Goal: Task Accomplishment & Management: Use online tool/utility

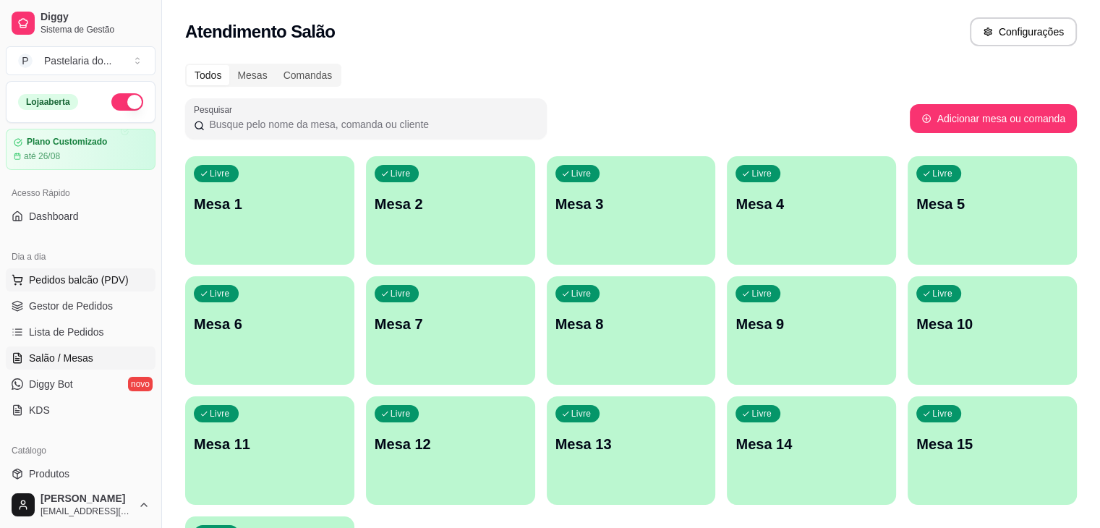
click at [114, 283] on span "Pedidos balcão (PDV)" at bounding box center [79, 280] width 100 height 14
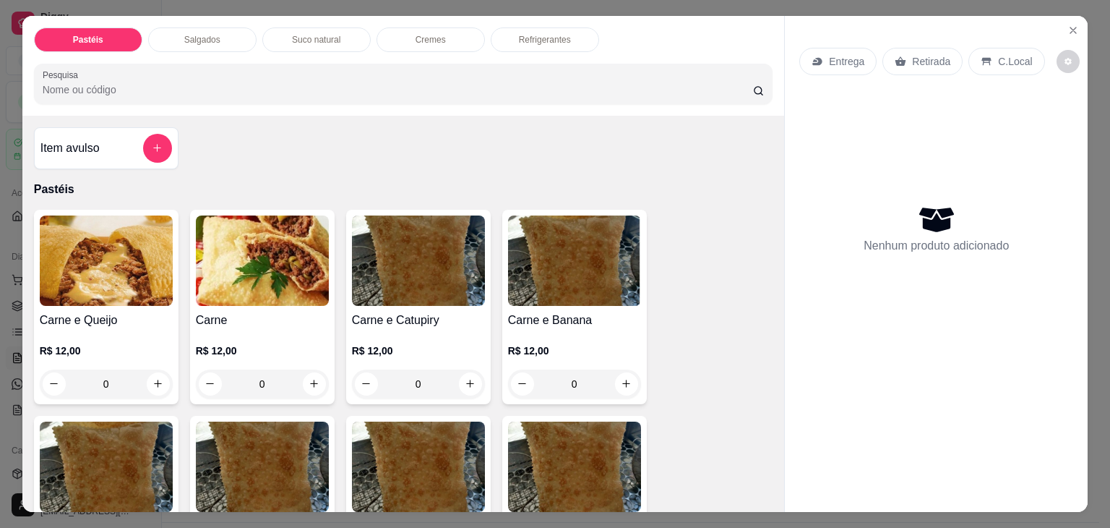
click at [150, 371] on div "0" at bounding box center [106, 383] width 133 height 29
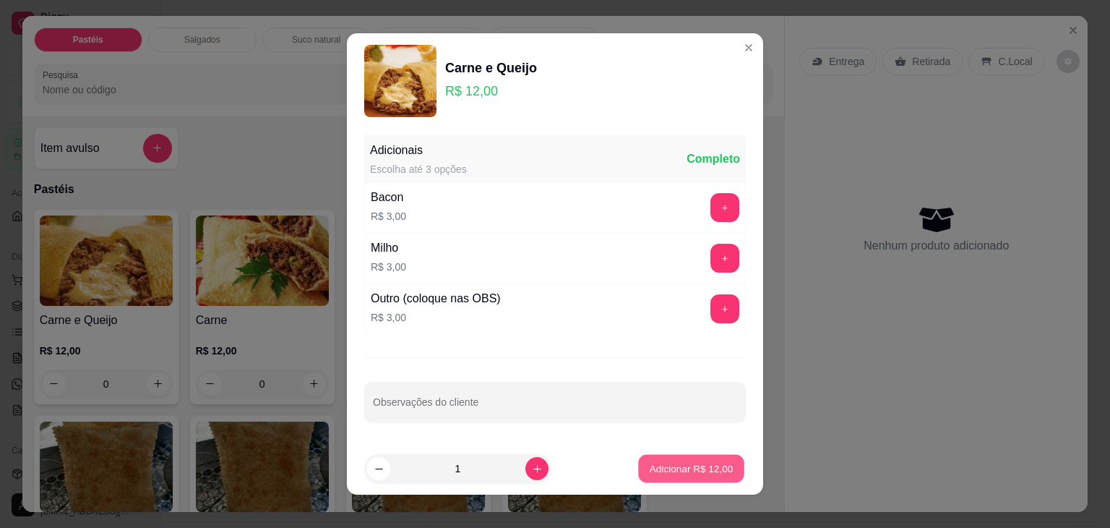
click at [662, 476] on button "Adicionar R$ 12,00" at bounding box center [691, 469] width 106 height 28
type input "1"
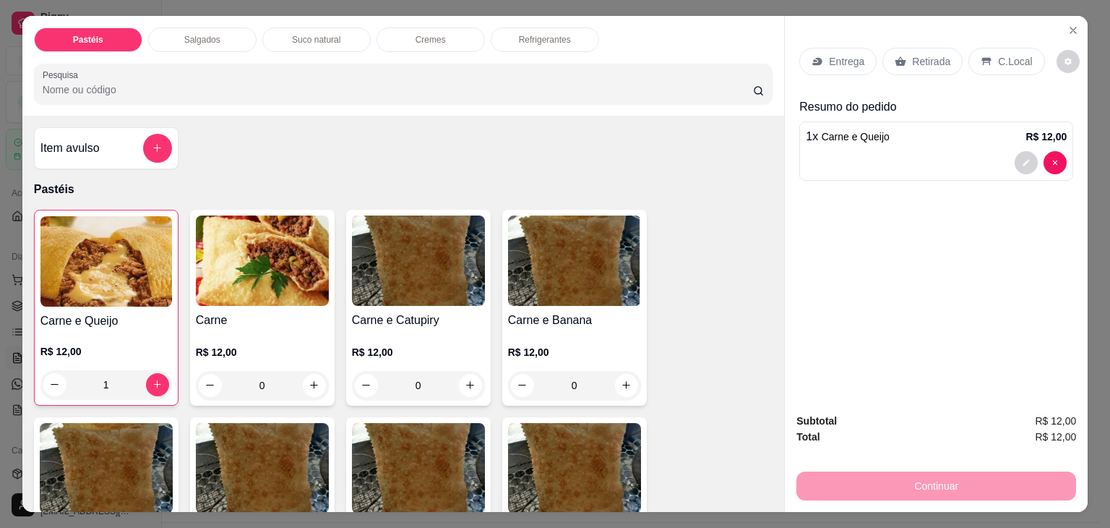
click at [943, 48] on div "Retirada" at bounding box center [923, 61] width 80 height 27
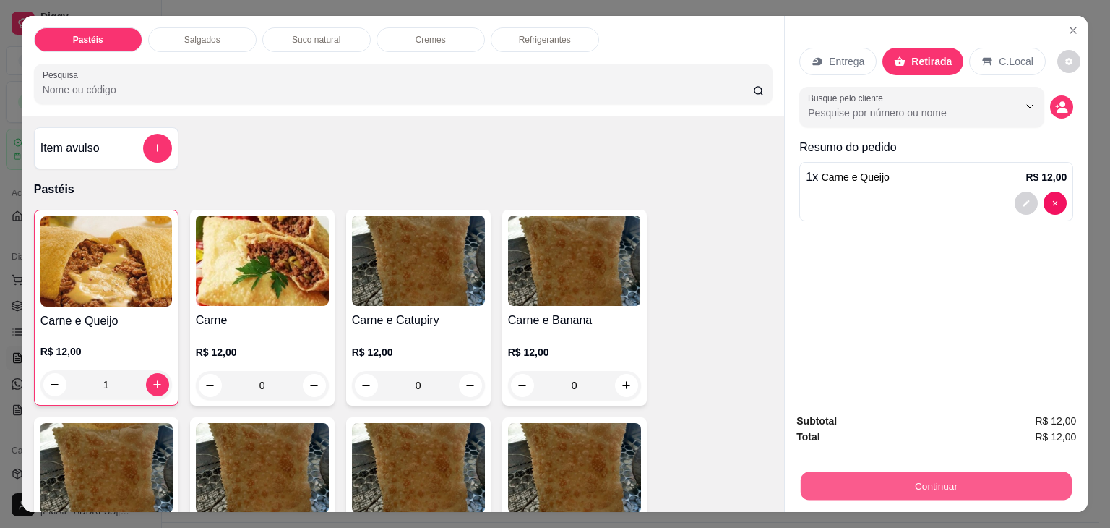
click at [977, 475] on button "Continuar" at bounding box center [936, 486] width 271 height 28
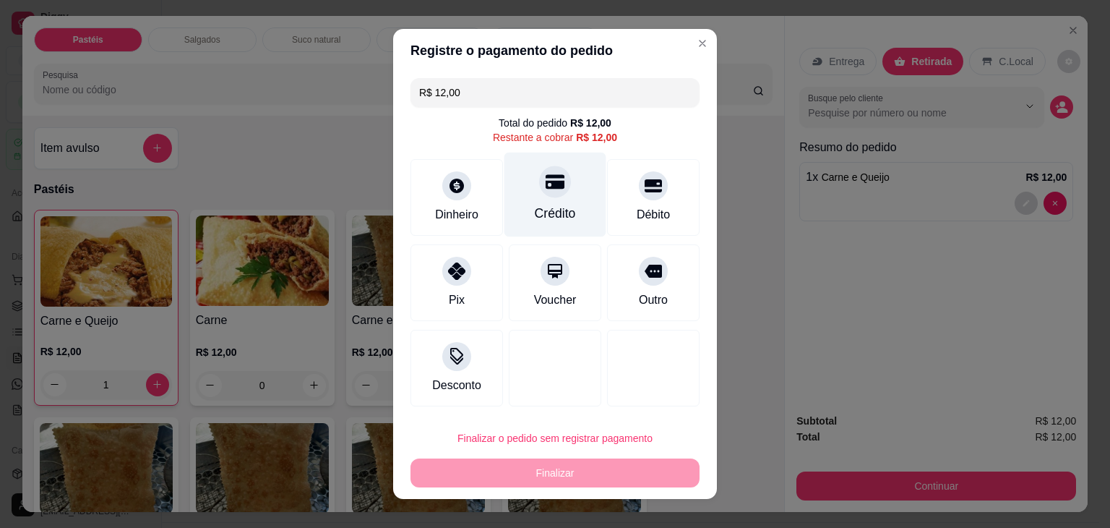
click at [546, 189] on icon at bounding box center [555, 181] width 19 height 19
type input "R$ 0,00"
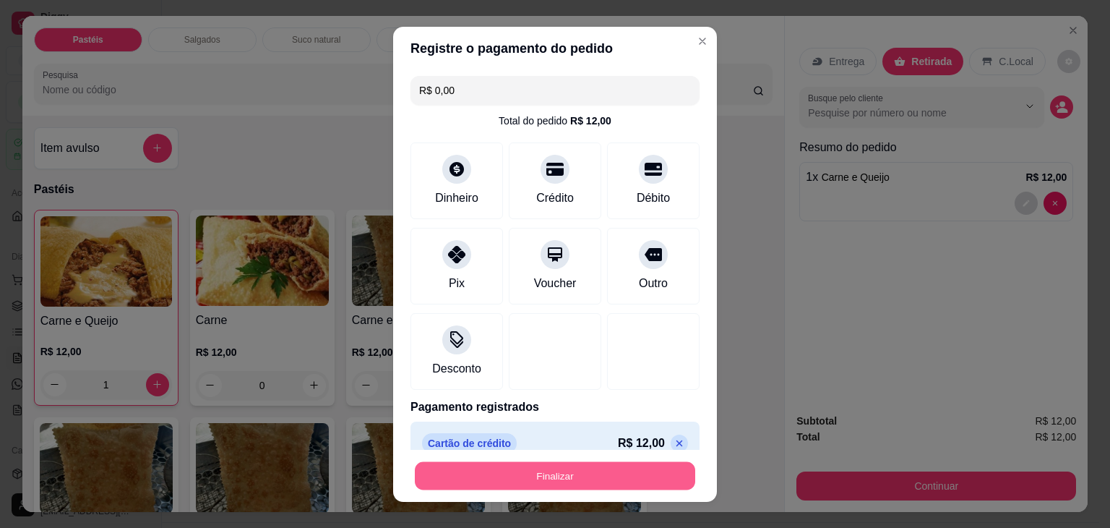
click at [603, 482] on button "Finalizar" at bounding box center [555, 475] width 280 height 28
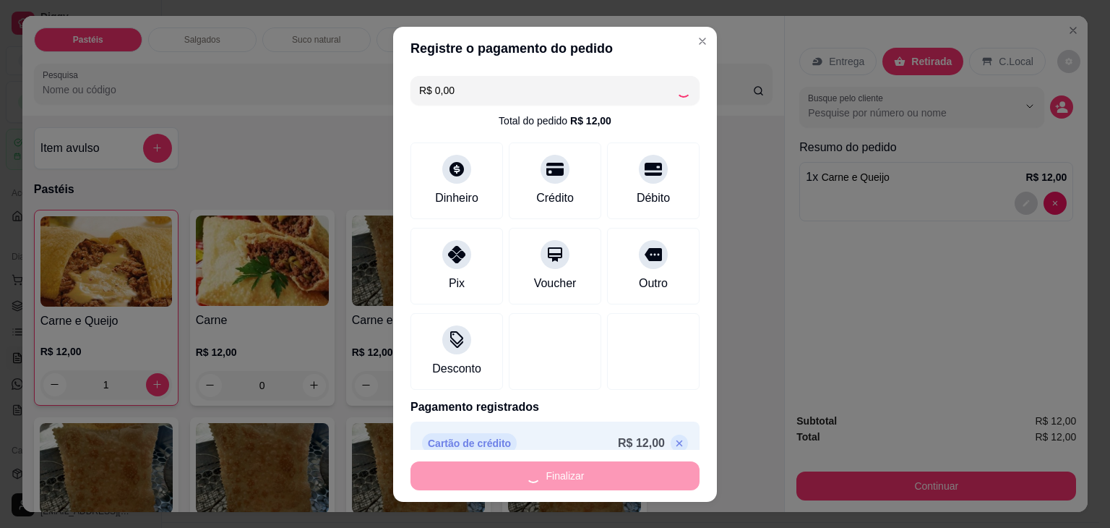
type input "0"
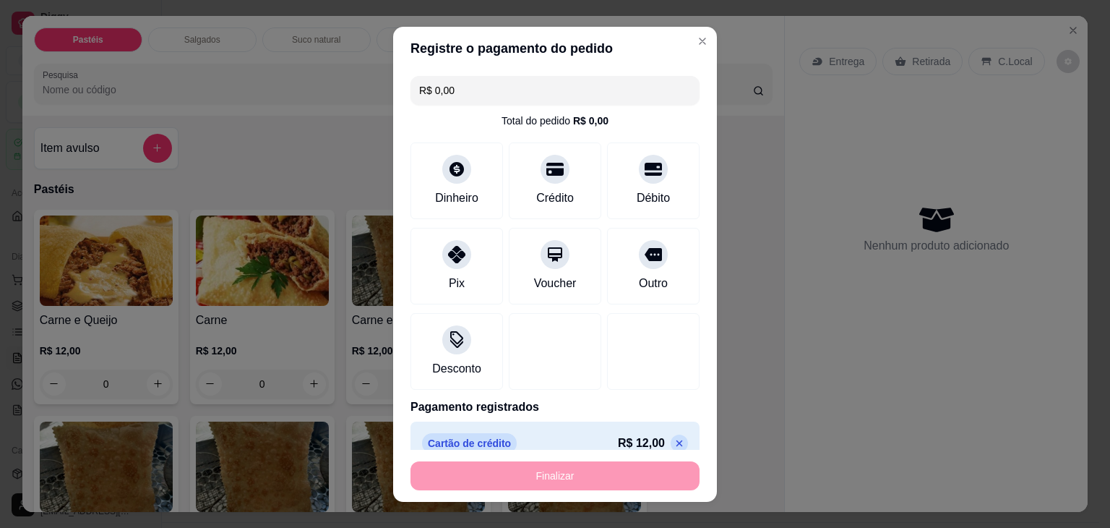
type input "-R$ 12,00"
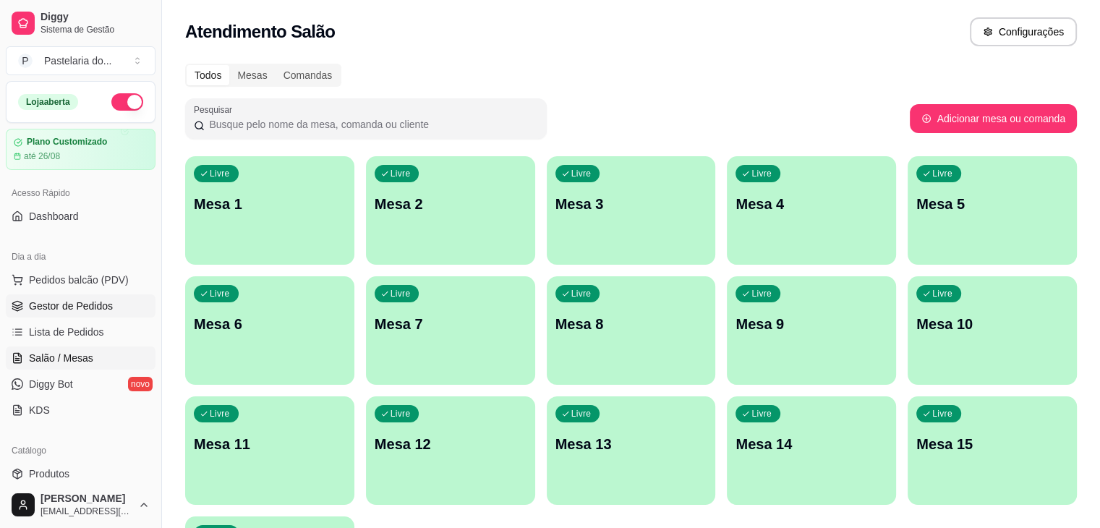
click at [46, 306] on span "Gestor de Pedidos" at bounding box center [71, 306] width 84 height 14
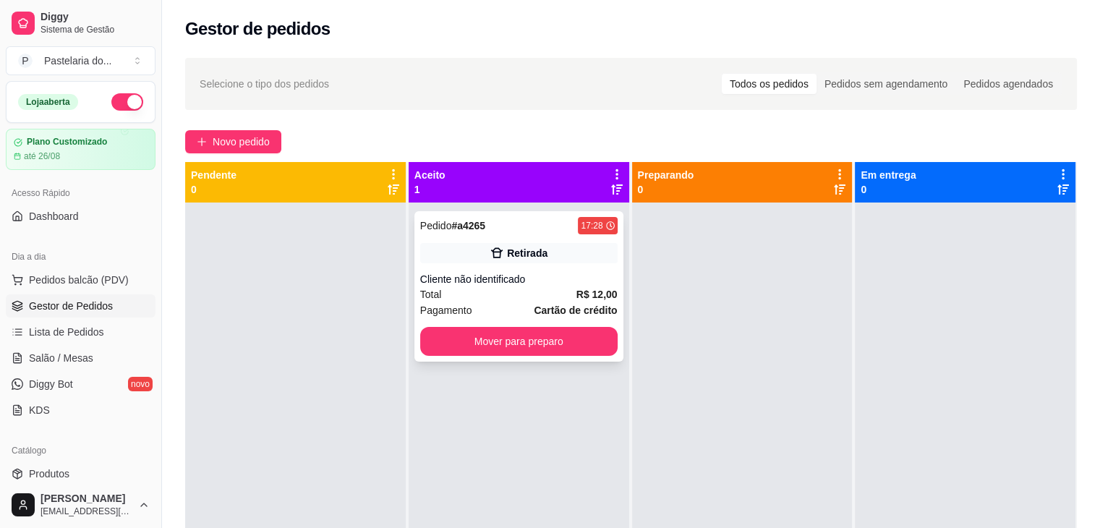
click at [482, 307] on div "Pagamento Cartão de crédito" at bounding box center [518, 310] width 197 height 16
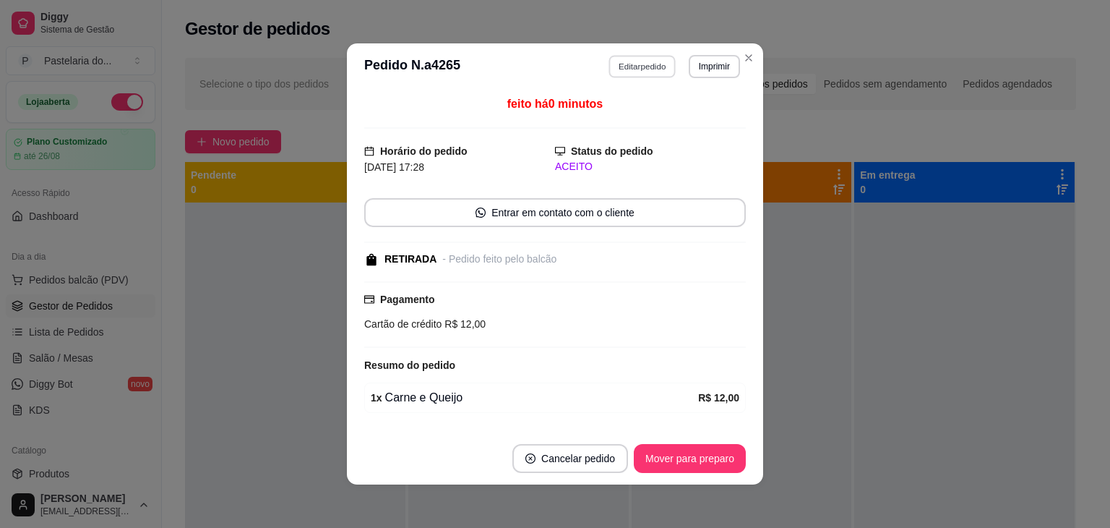
click at [628, 69] on button "Editar pedido" at bounding box center [642, 66] width 67 height 22
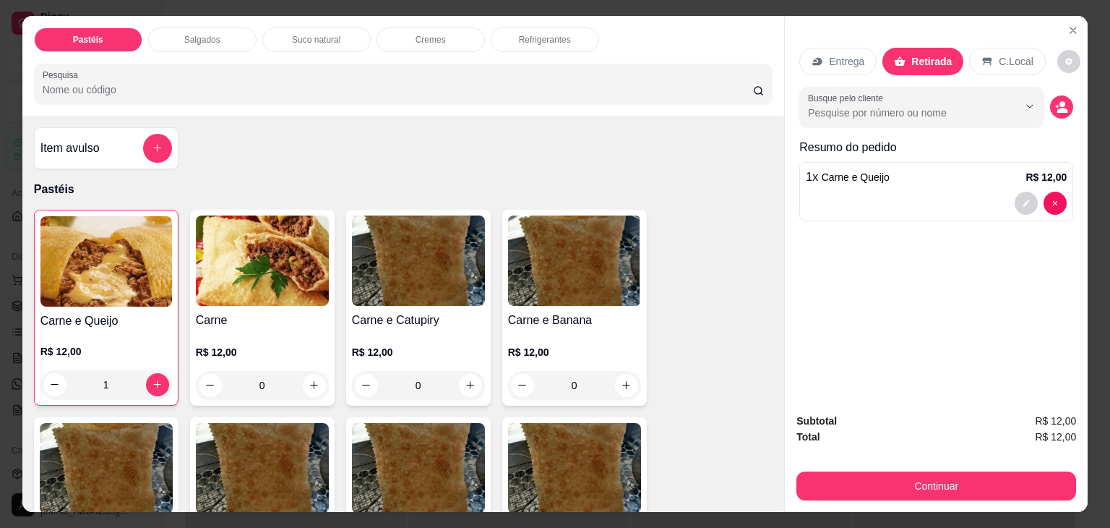
click at [145, 382] on div "1" at bounding box center [106, 384] width 132 height 29
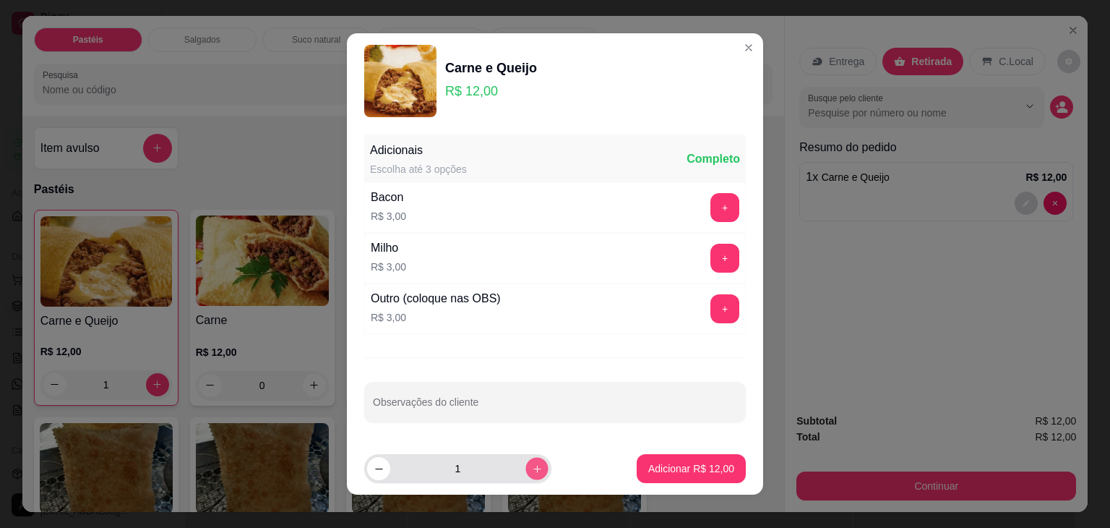
click at [528, 466] on button "increase-product-quantity" at bounding box center [537, 468] width 22 height 22
type input "2"
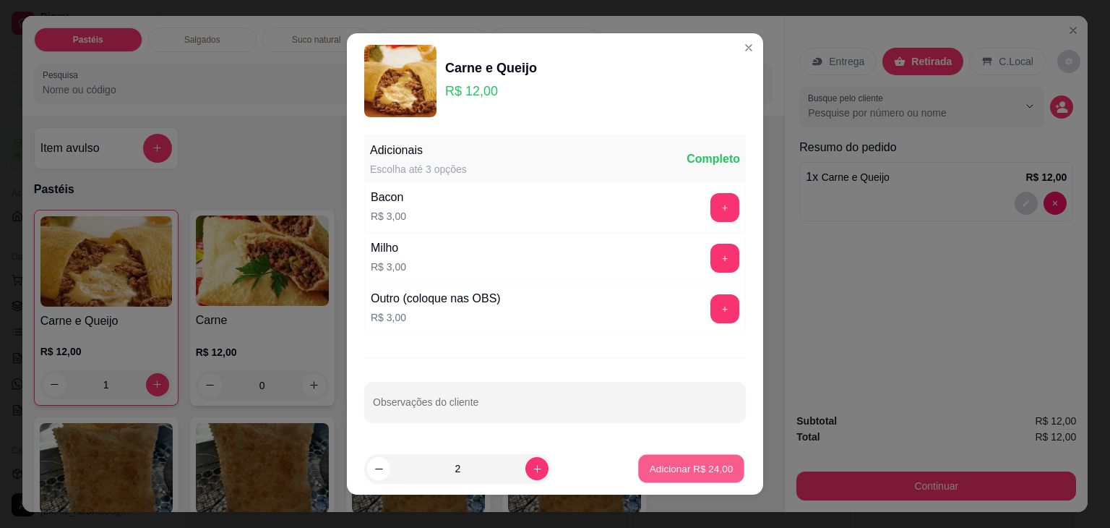
click at [685, 464] on p "Adicionar R$ 24,00" at bounding box center [692, 468] width 84 height 14
type input "3"
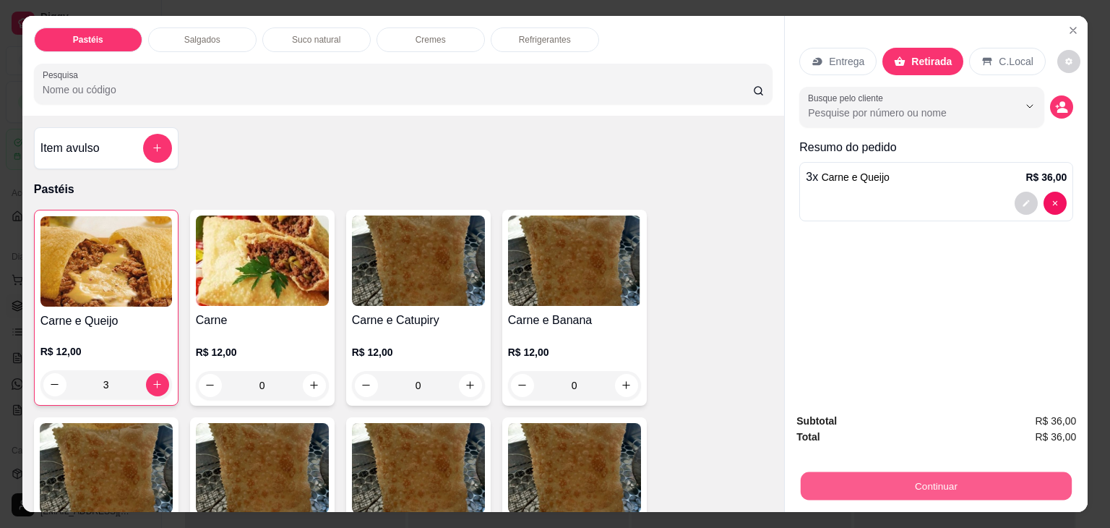
click at [918, 484] on button "Continuar" at bounding box center [936, 486] width 271 height 28
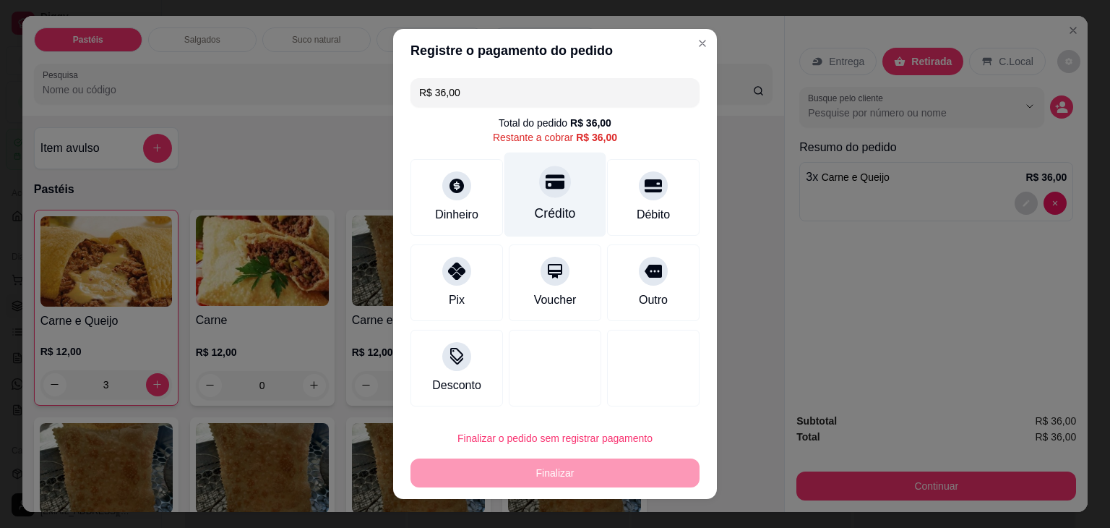
click at [560, 189] on div "Crédito" at bounding box center [556, 195] width 102 height 85
type input "R$ 0,00"
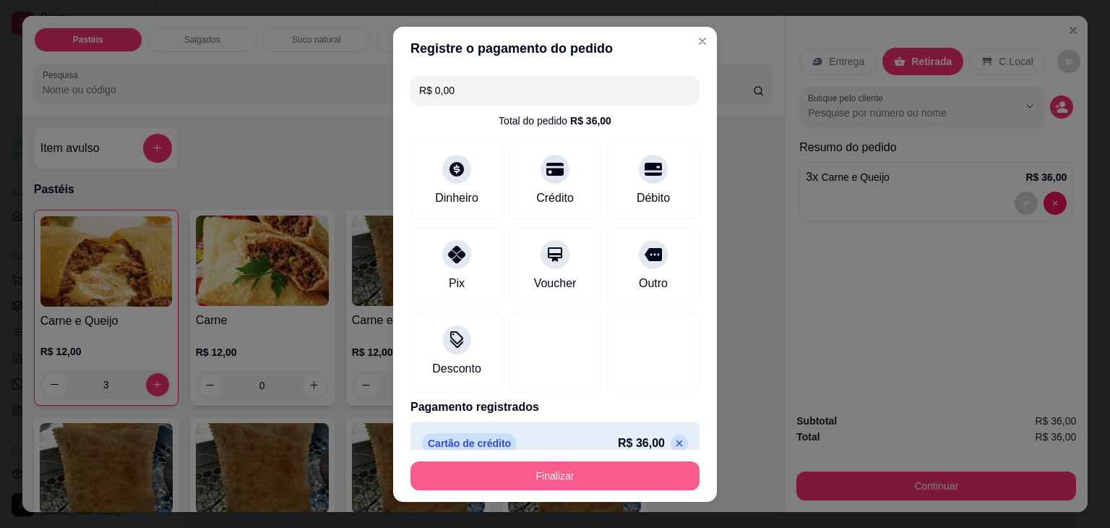
click at [610, 484] on button "Finalizar" at bounding box center [555, 475] width 289 height 29
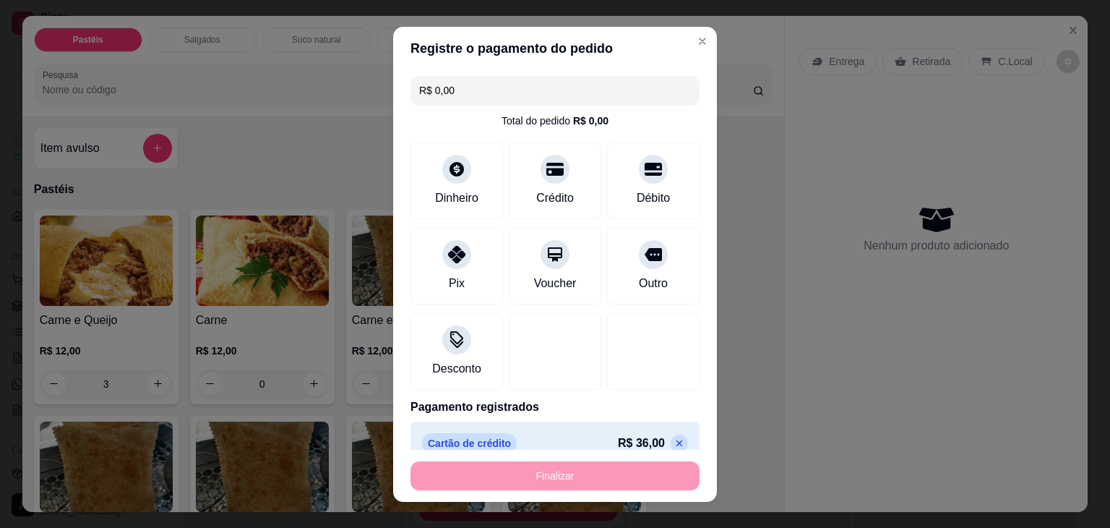
type input "0"
type input "-R$ 36,00"
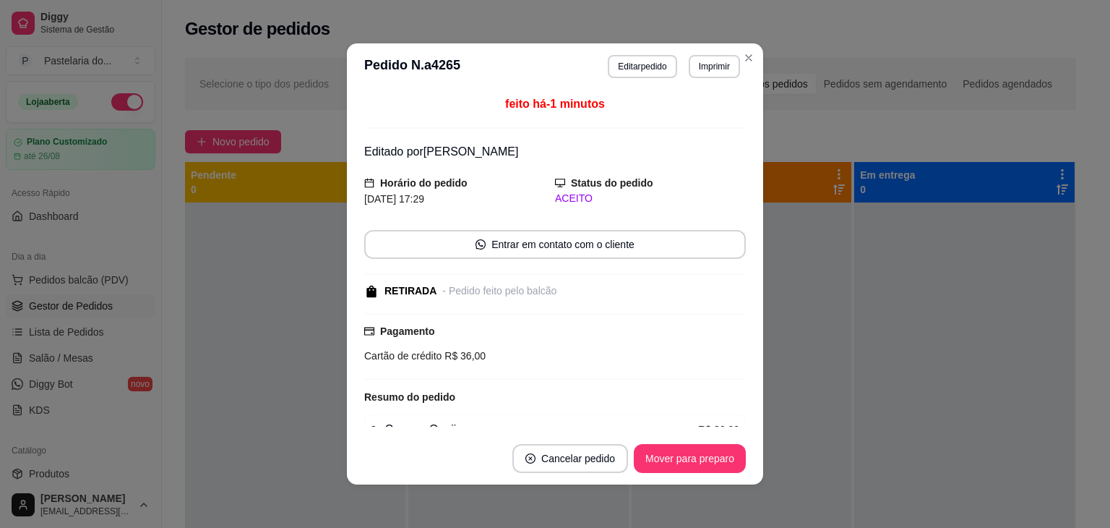
click at [460, 363] on div "Pagamento Cartão de crédito R$ 36,00" at bounding box center [555, 346] width 382 height 67
click at [636, 73] on button "Editar pedido" at bounding box center [642, 66] width 67 height 22
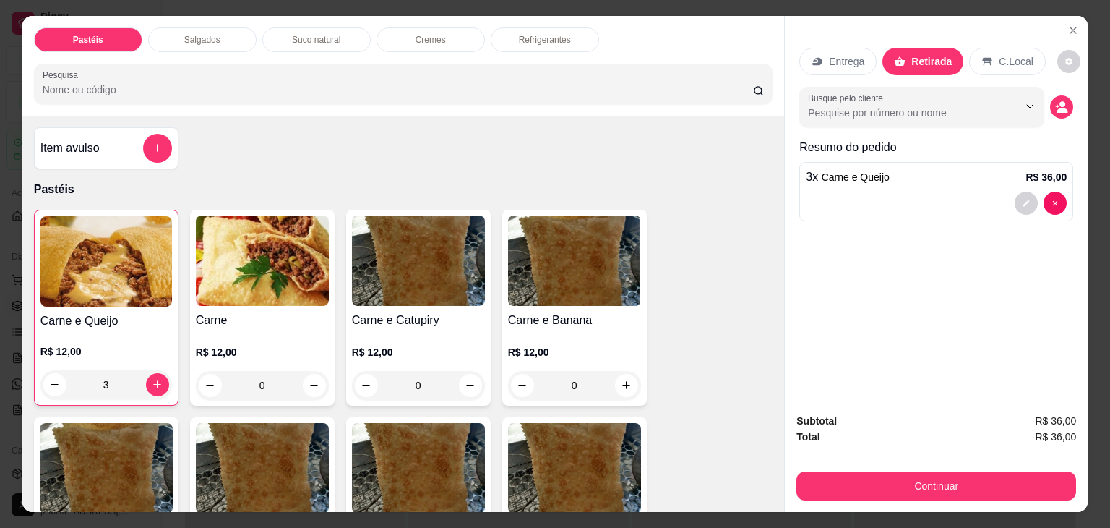
click at [49, 383] on div "3" at bounding box center [106, 384] width 132 height 29
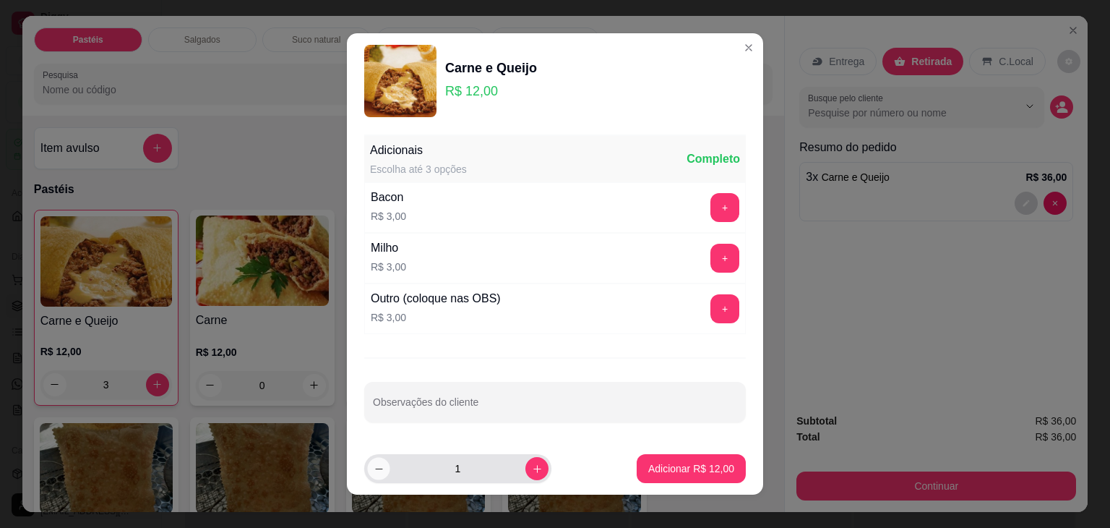
click at [374, 471] on icon "decrease-product-quantity" at bounding box center [379, 468] width 11 height 11
type input "0"
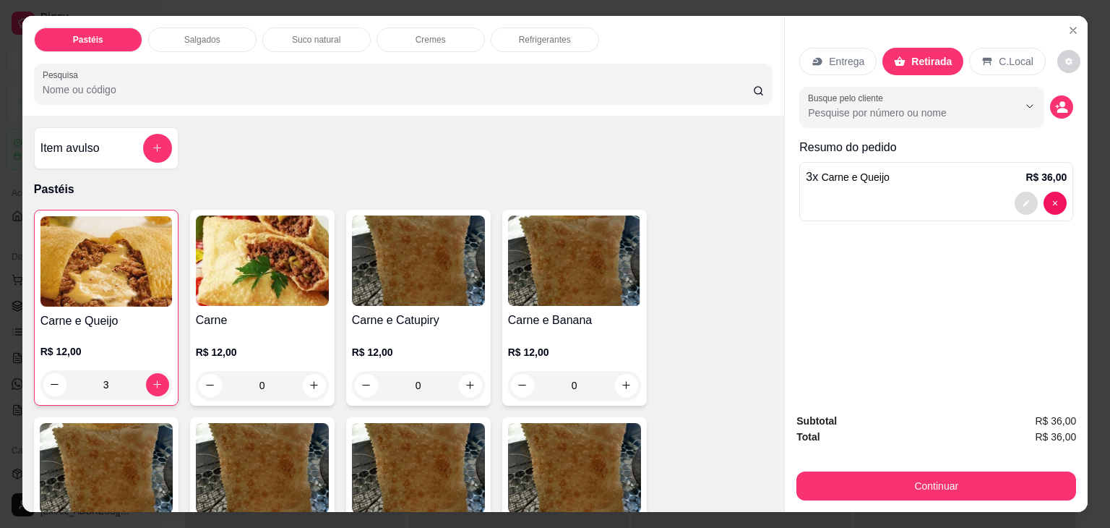
click at [1029, 197] on button "decrease-product-quantity" at bounding box center [1026, 203] width 23 height 23
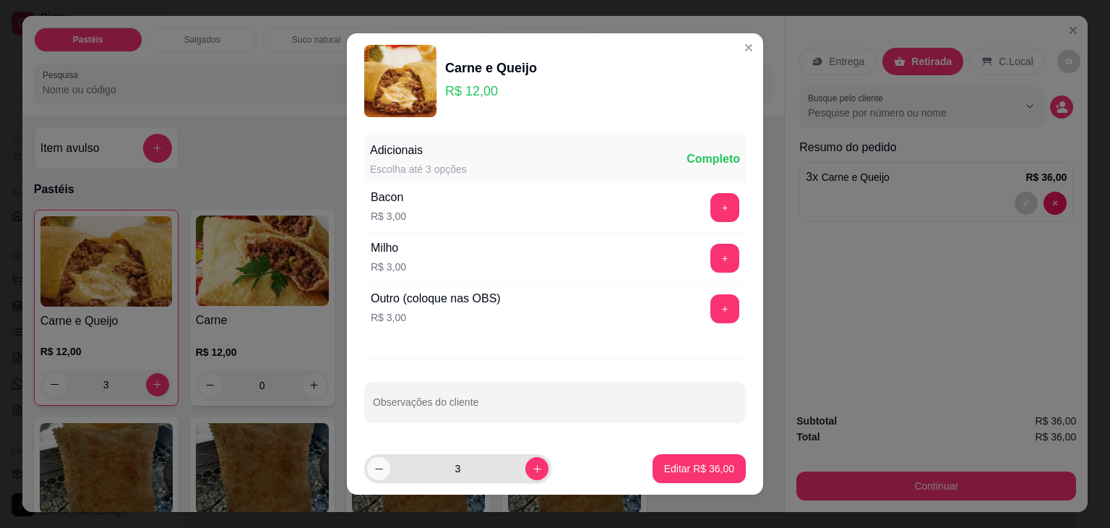
click at [377, 463] on icon "decrease-product-quantity" at bounding box center [379, 468] width 11 height 11
type input "2"
click at [672, 466] on p "Editar R$ 24,00" at bounding box center [699, 468] width 70 height 14
type input "2"
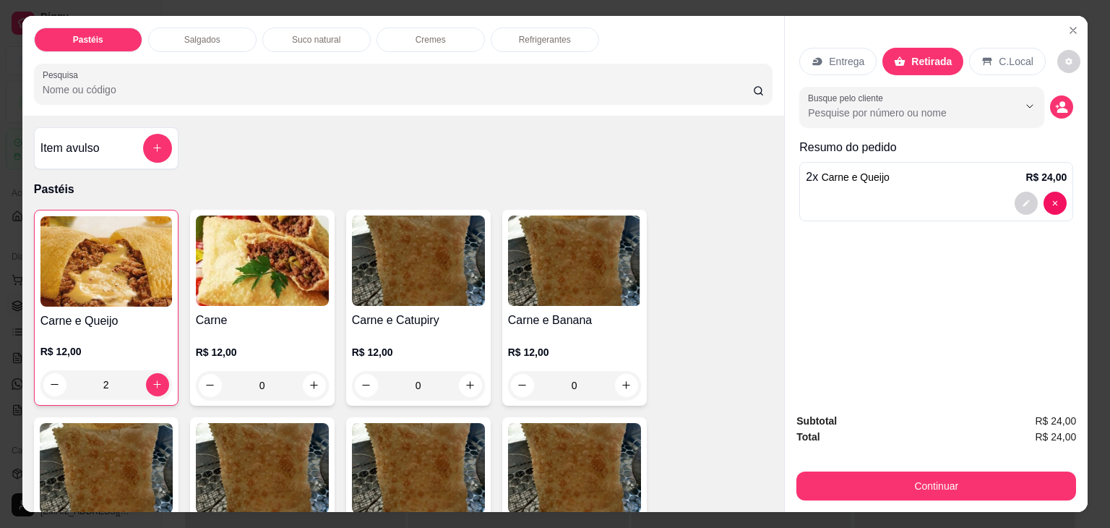
click at [900, 471] on button "Continuar" at bounding box center [937, 485] width 280 height 29
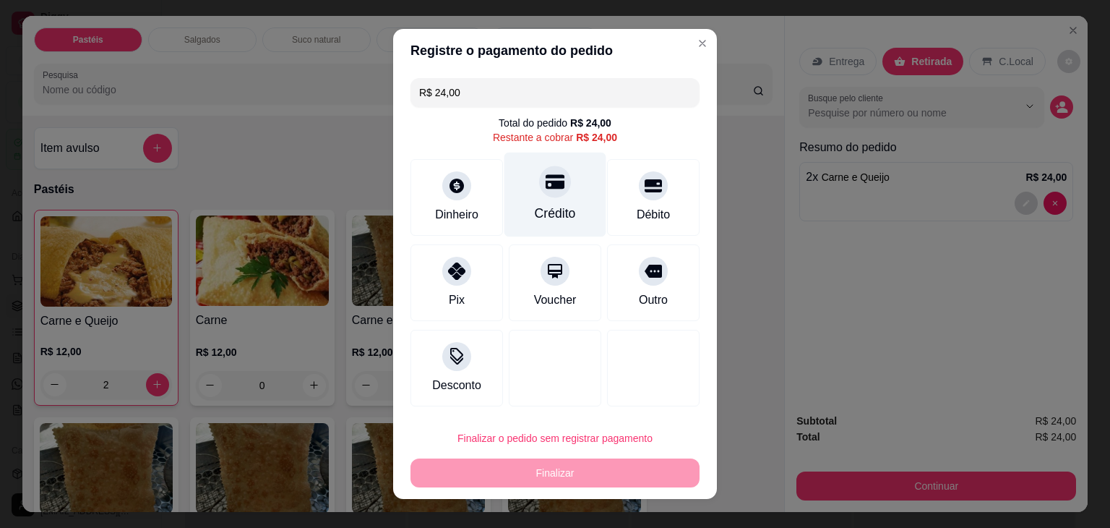
click at [546, 184] on icon at bounding box center [555, 181] width 19 height 19
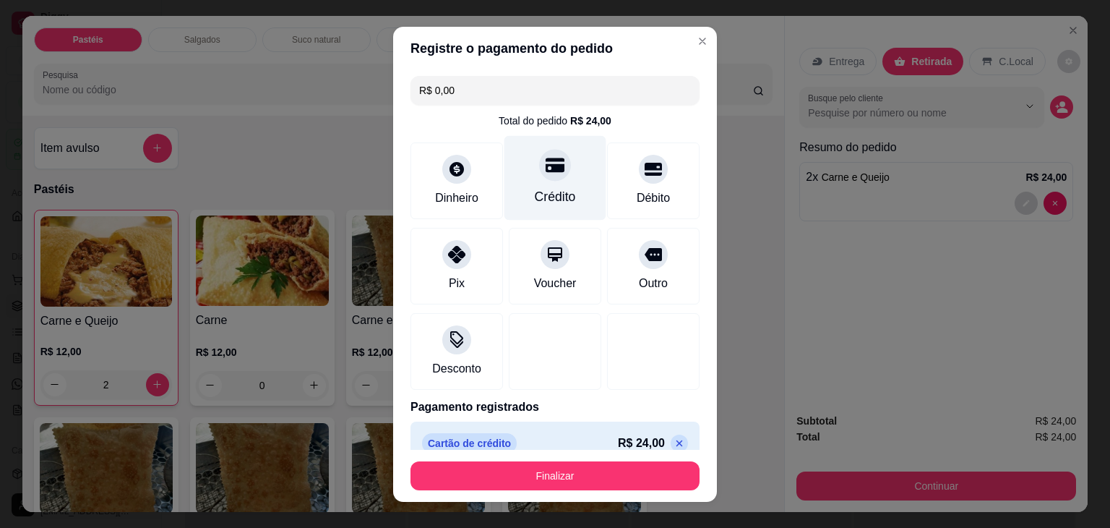
type input "R$ 0,00"
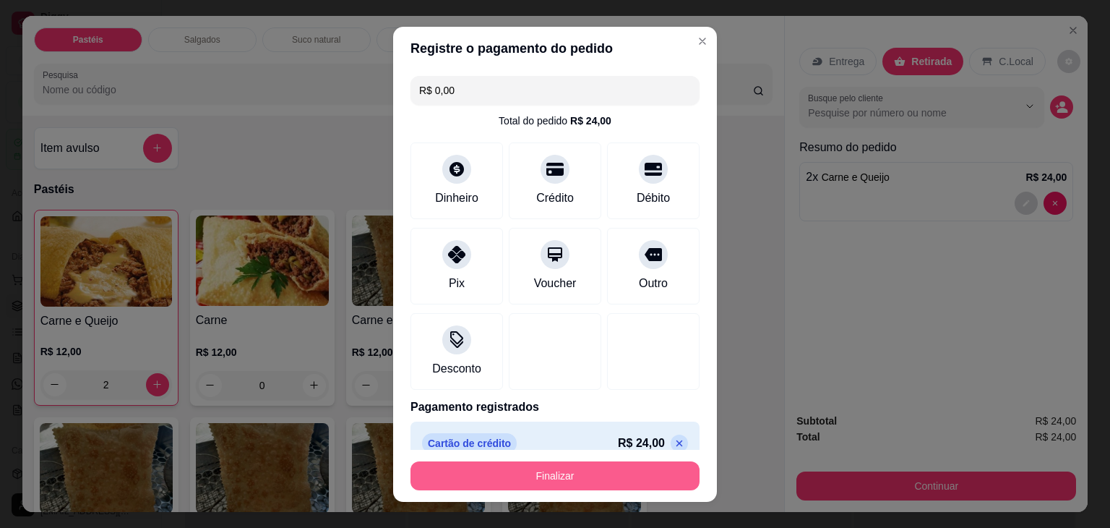
click at [536, 481] on button "Finalizar" at bounding box center [555, 475] width 289 height 29
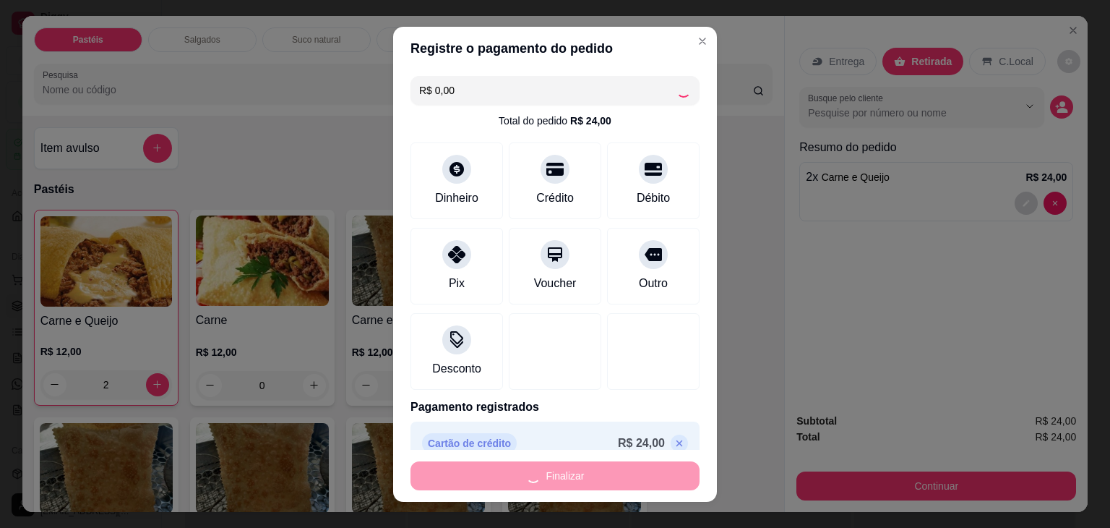
type input "0"
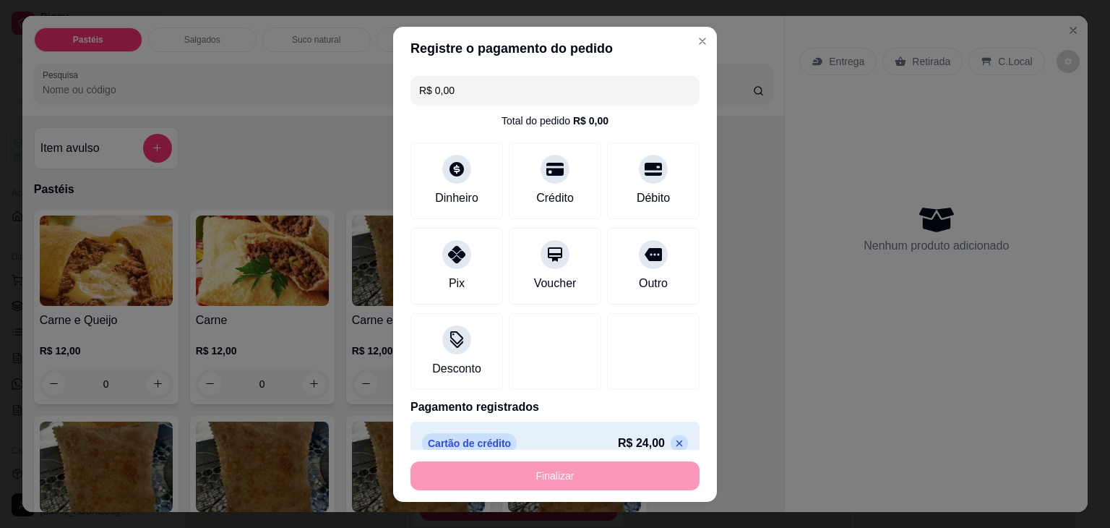
type input "-R$ 24,00"
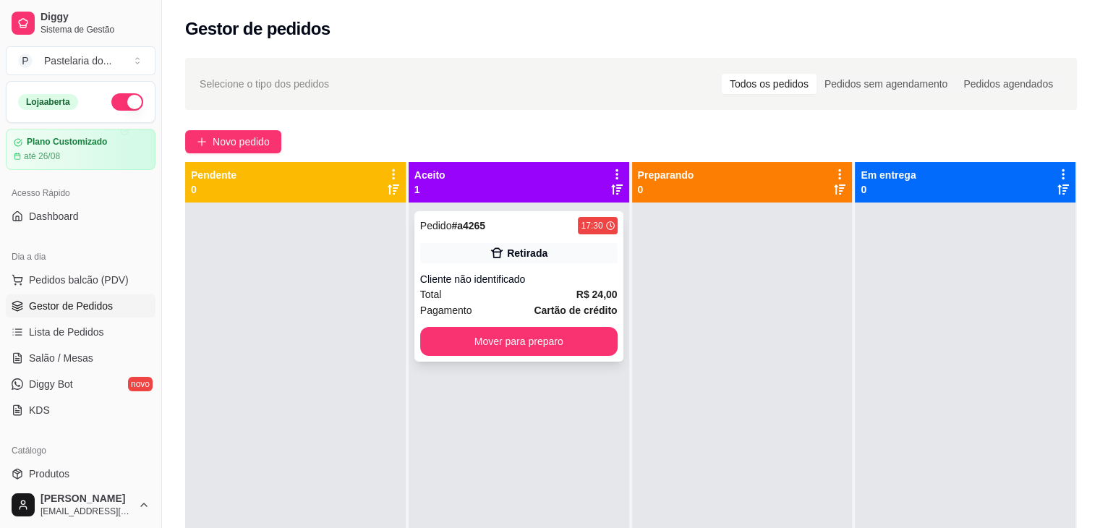
click at [547, 330] on button "Mover para preparo" at bounding box center [518, 341] width 197 height 29
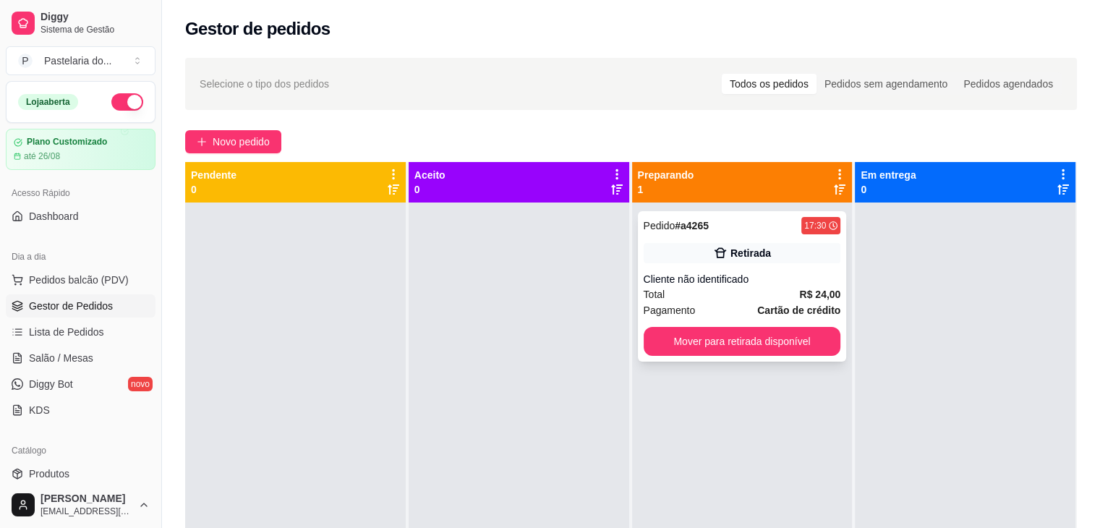
click at [727, 359] on div "Pedido # a4265 17:30 Retirada Cliente não identificado Total R$ 24,00 Pagamento…" at bounding box center [742, 286] width 209 height 150
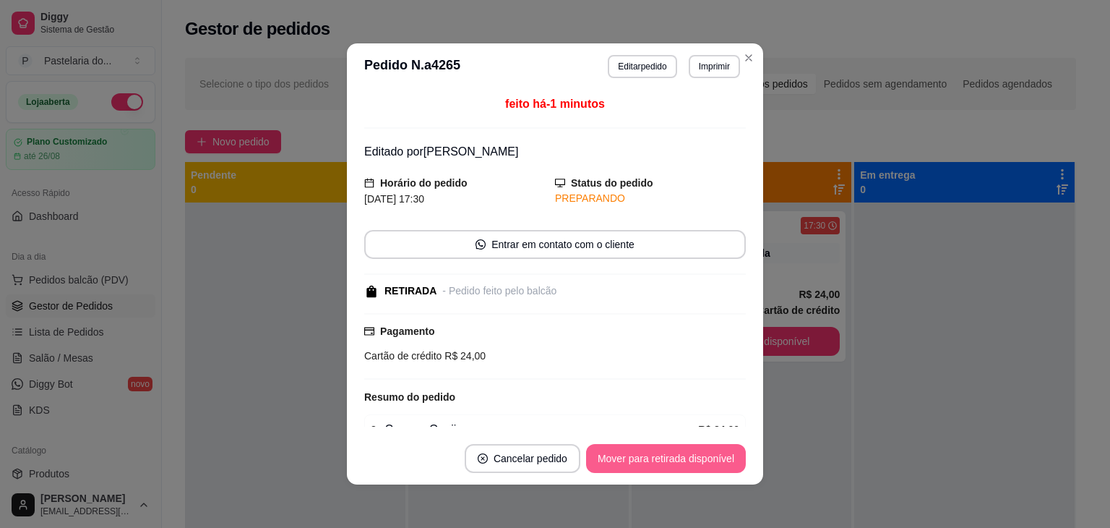
click at [695, 455] on button "Mover para retirada disponível" at bounding box center [666, 458] width 160 height 29
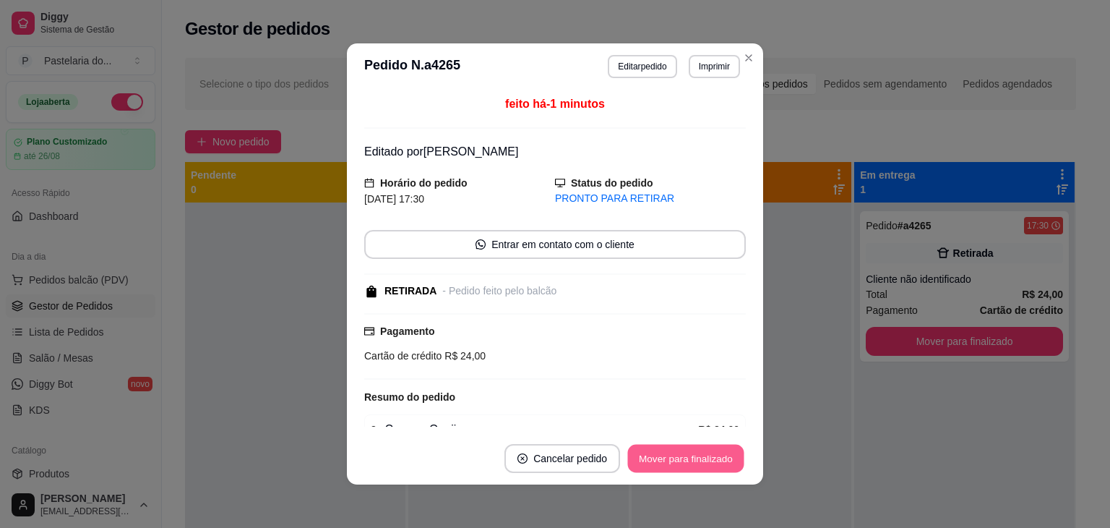
click at [695, 455] on button "Mover para finalizado" at bounding box center [686, 459] width 116 height 28
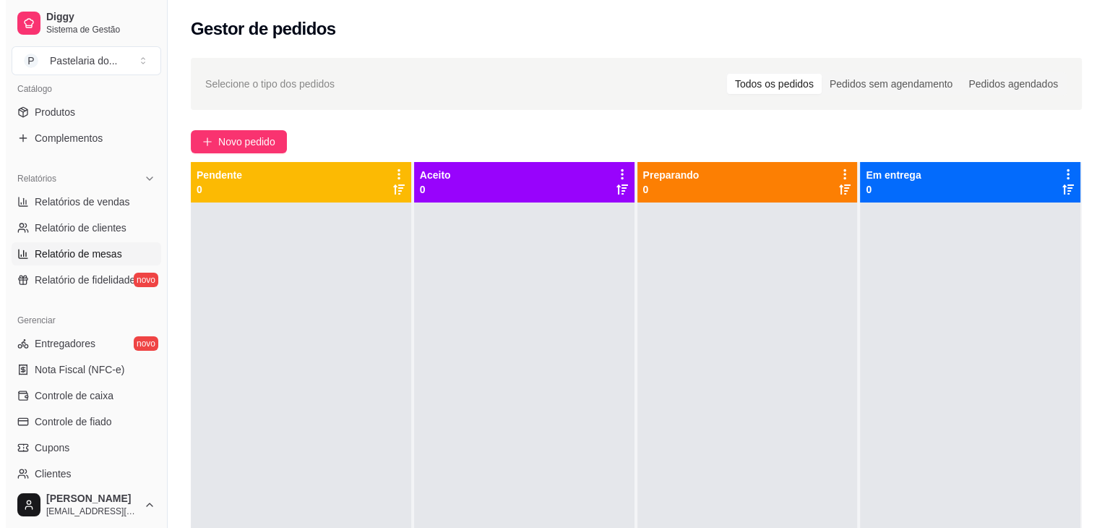
scroll to position [506, 0]
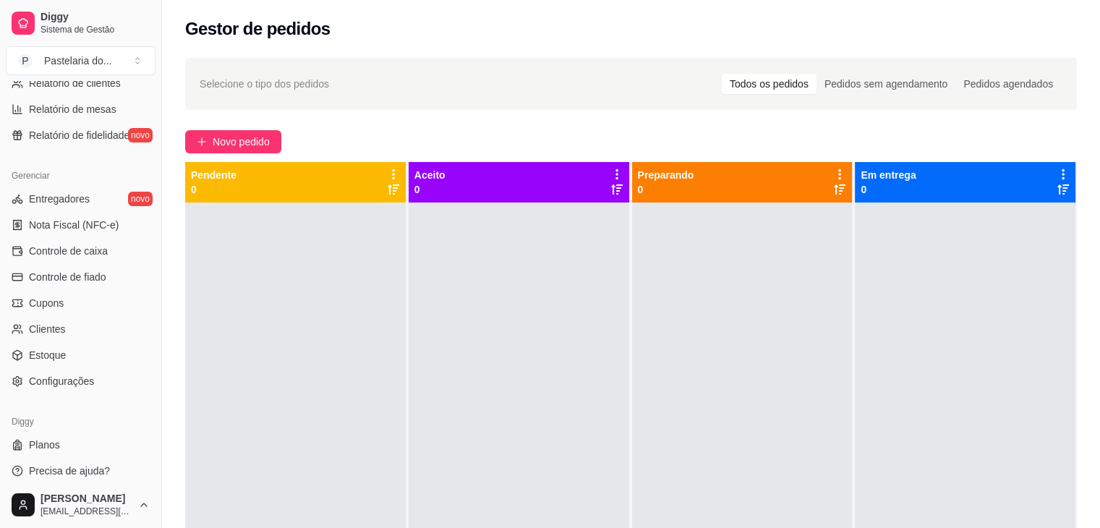
click at [68, 341] on ul "Entregadores novo Nota Fiscal (NFC-e) Controle de caixa Controle de fiado Cupon…" at bounding box center [81, 289] width 150 height 205
click at [73, 356] on link "Estoque" at bounding box center [81, 354] width 150 height 23
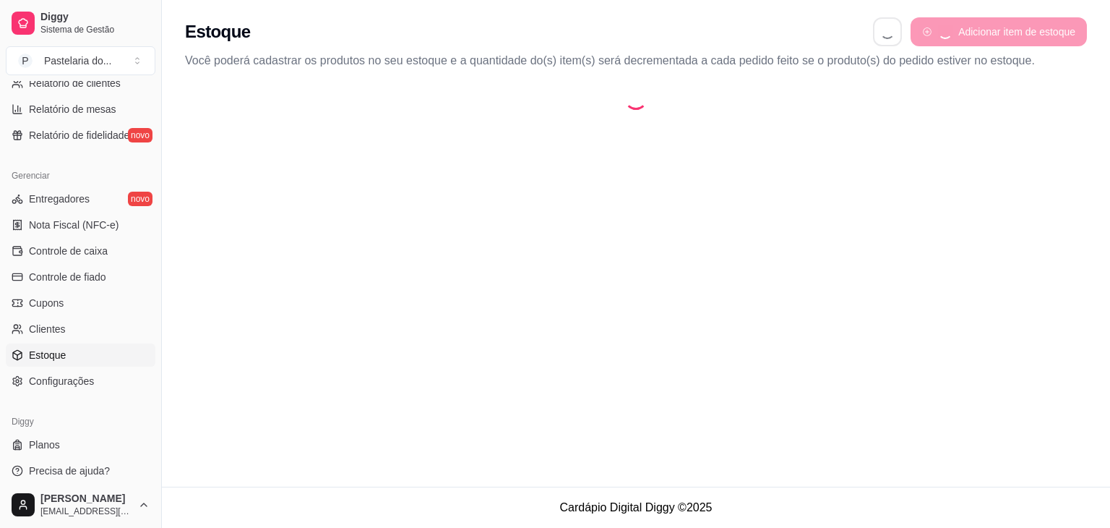
select select "QUANTITY_ORDER"
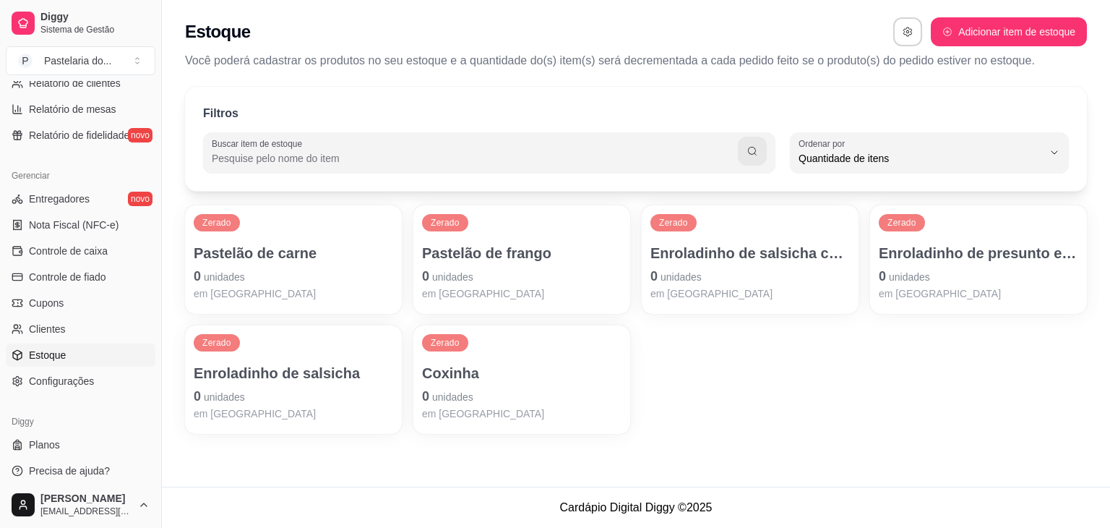
scroll to position [14, 0]
click at [237, 284] on p "0 unidades" at bounding box center [294, 276] width 200 height 20
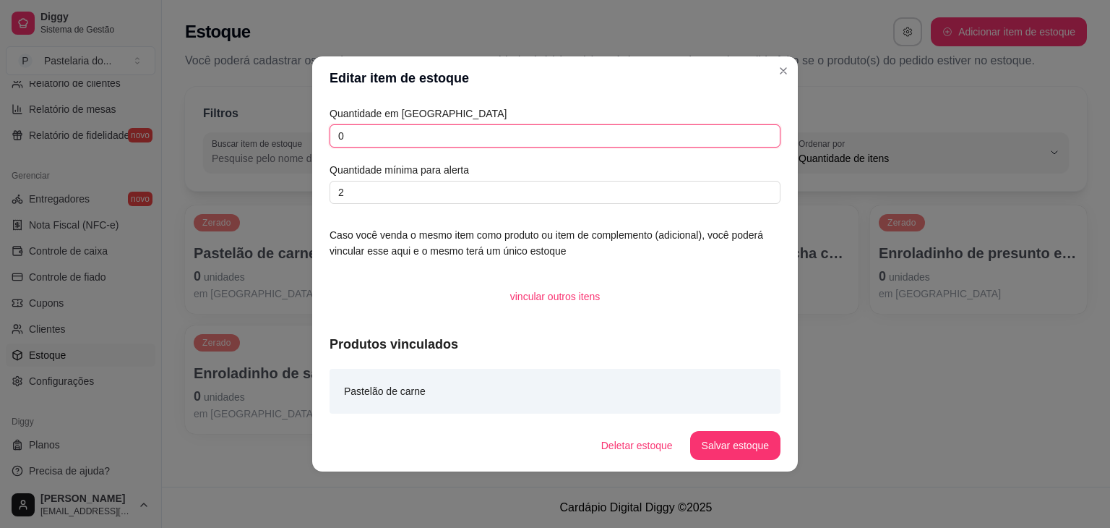
click at [408, 140] on input "0" at bounding box center [555, 135] width 451 height 23
type input "7"
click at [708, 455] on button "Salvar estoque" at bounding box center [735, 445] width 90 height 29
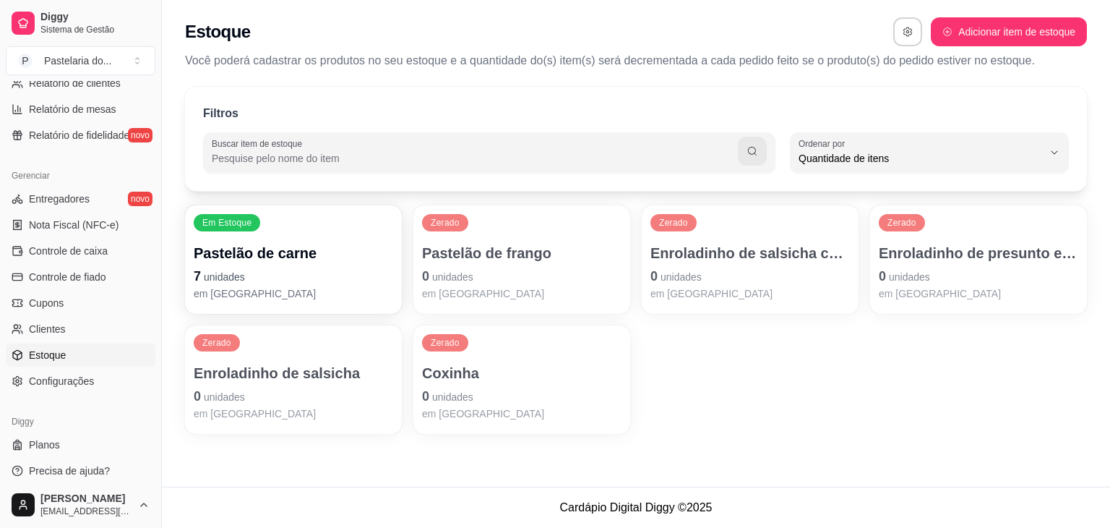
click at [467, 282] on span "unidades" at bounding box center [452, 277] width 41 height 12
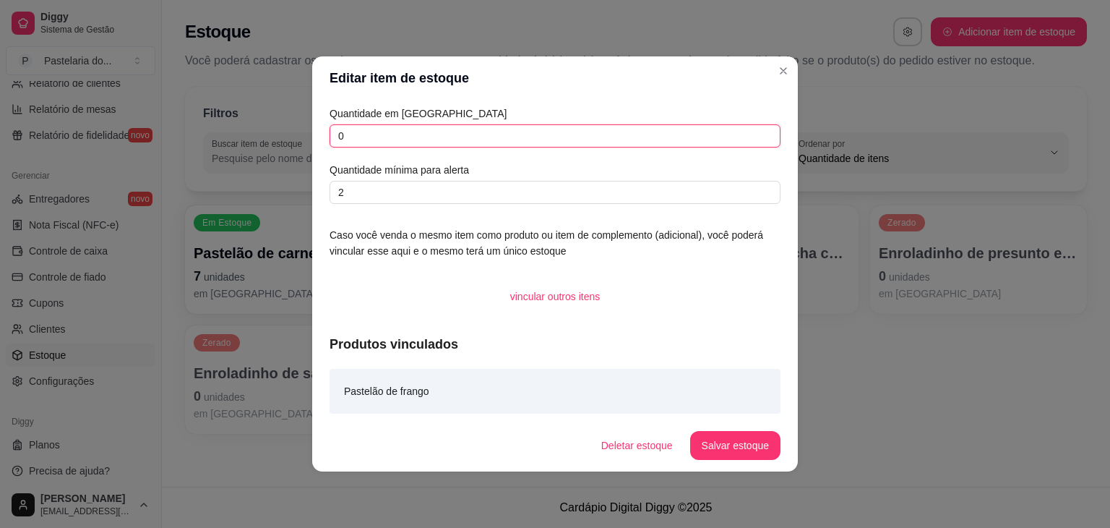
drag, startPoint x: 402, startPoint y: 137, endPoint x: 343, endPoint y: 133, distance: 58.7
click at [360, 135] on input "0" at bounding box center [555, 135] width 451 height 23
click at [326, 129] on div "Quantidade em estoque 0 Quantidade mínima para alerta 2 Caso você venda o mesmo…" at bounding box center [555, 260] width 486 height 320
click at [347, 141] on input "0" at bounding box center [555, 135] width 451 height 23
type input "7"
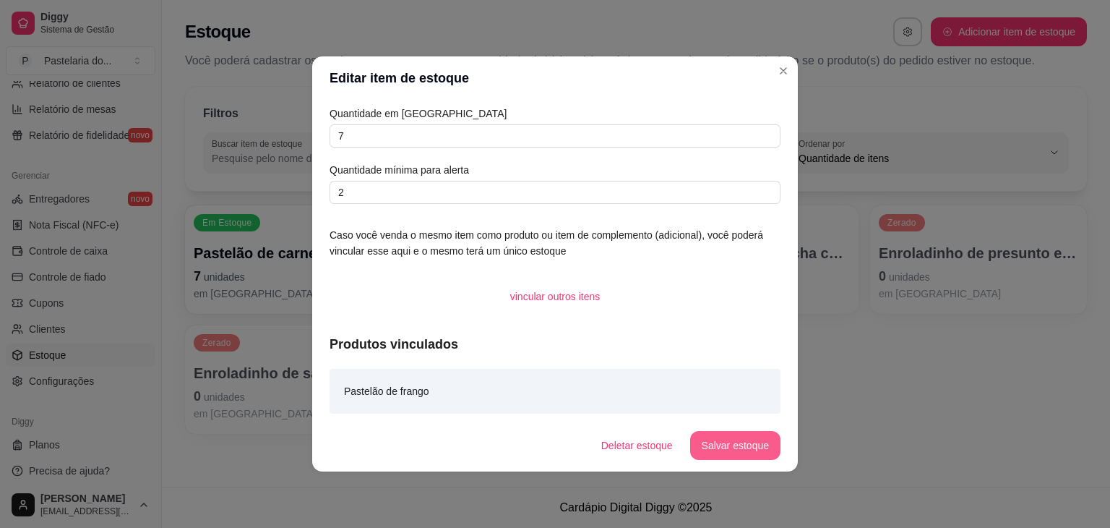
click at [729, 447] on button "Salvar estoque" at bounding box center [735, 445] width 90 height 29
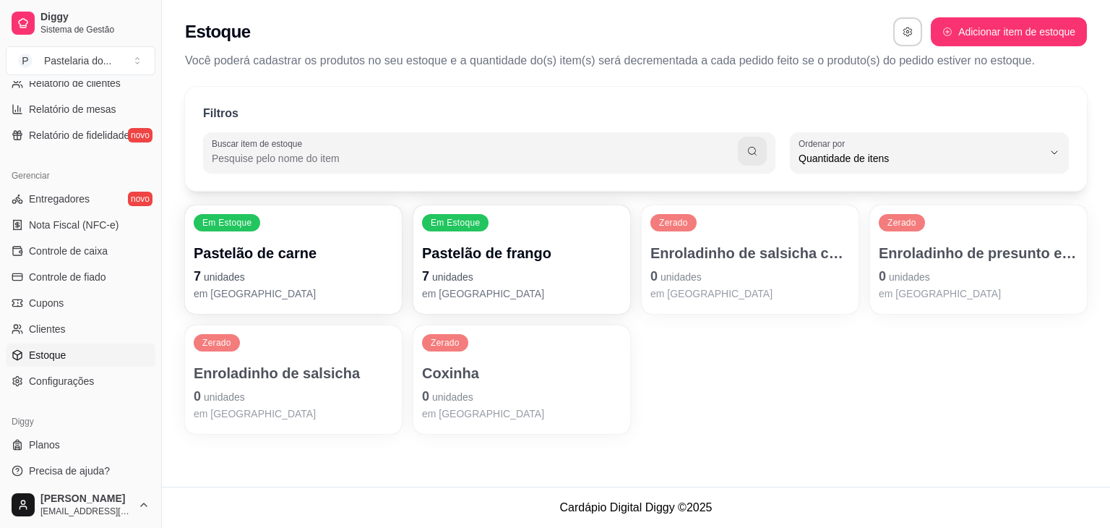
click at [706, 247] on p "Enroladinho de salsicha com queijo" at bounding box center [751, 253] width 200 height 20
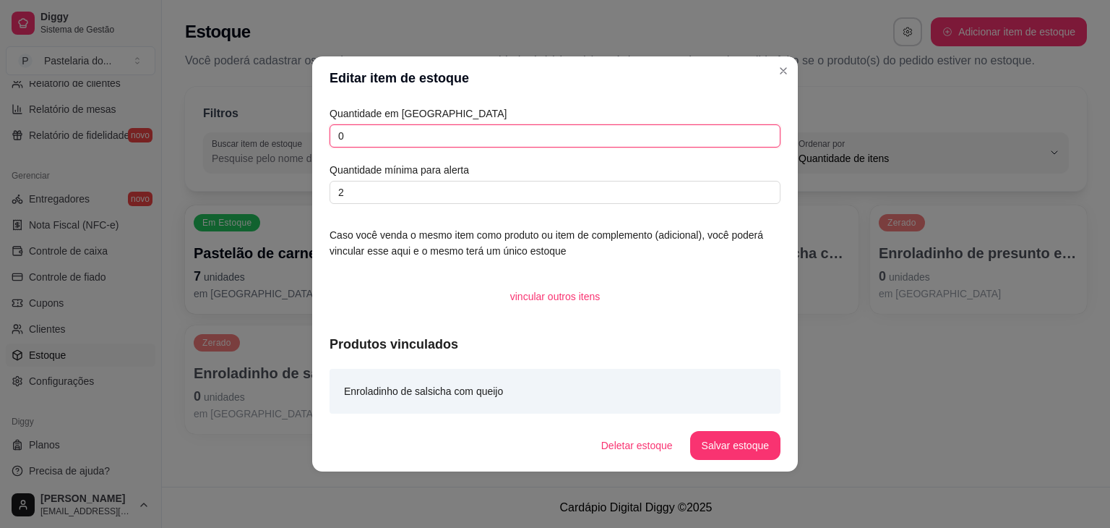
drag, startPoint x: 547, startPoint y: 134, endPoint x: 333, endPoint y: 134, distance: 213.3
click at [333, 134] on input "0" at bounding box center [555, 135] width 451 height 23
type input "3"
click at [742, 444] on button "Salvar estoque" at bounding box center [735, 446] width 88 height 28
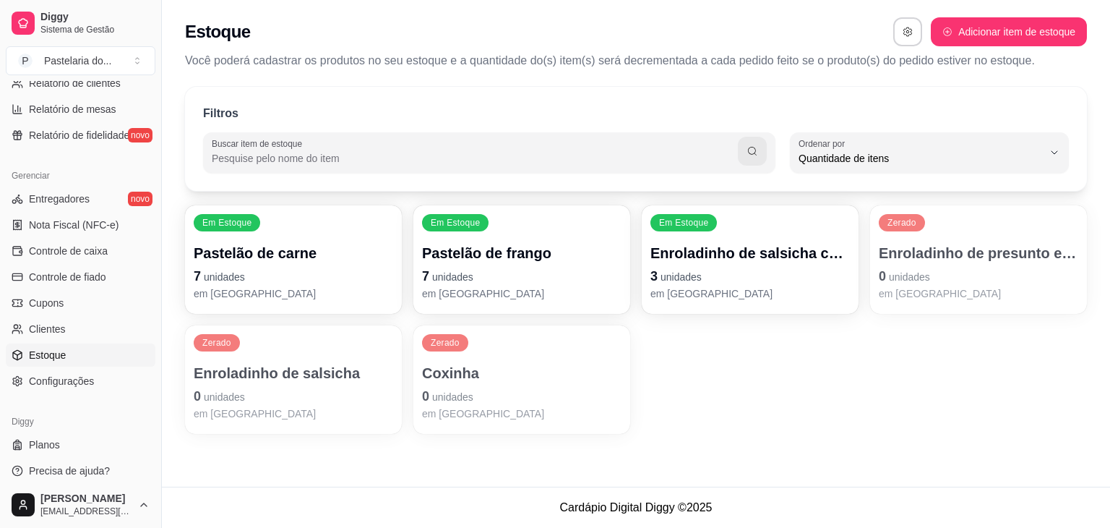
click at [938, 280] on p "0 unidades" at bounding box center [979, 276] width 200 height 20
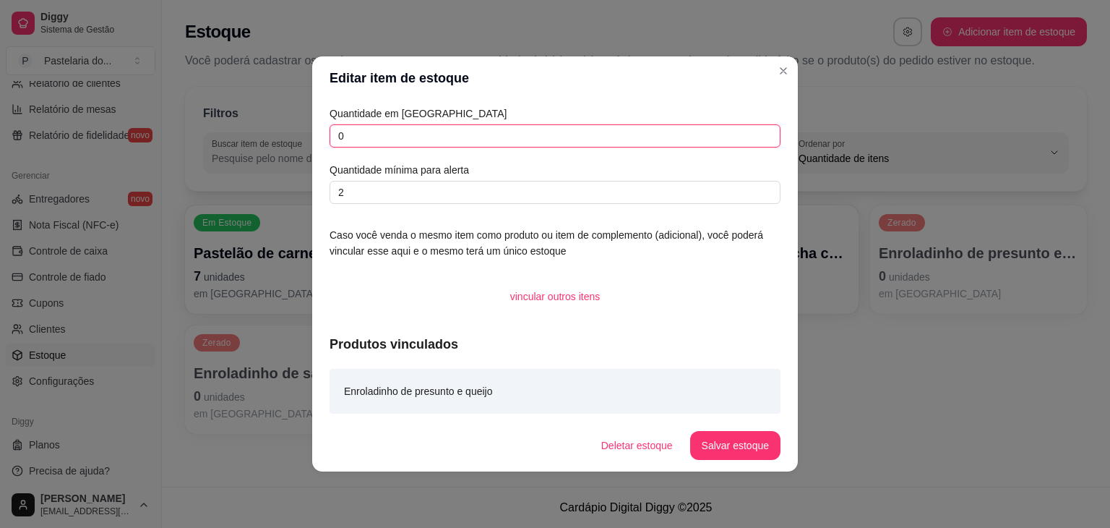
drag, startPoint x: 353, startPoint y: 134, endPoint x: 286, endPoint y: 131, distance: 67.3
click at [286, 131] on div "Editar item de estoque Quantidade em estoque 0 Quantidade mínima para alerta 2 …" at bounding box center [555, 264] width 1110 height 528
type input "16"
click at [714, 438] on button "Salvar estoque" at bounding box center [735, 445] width 90 height 29
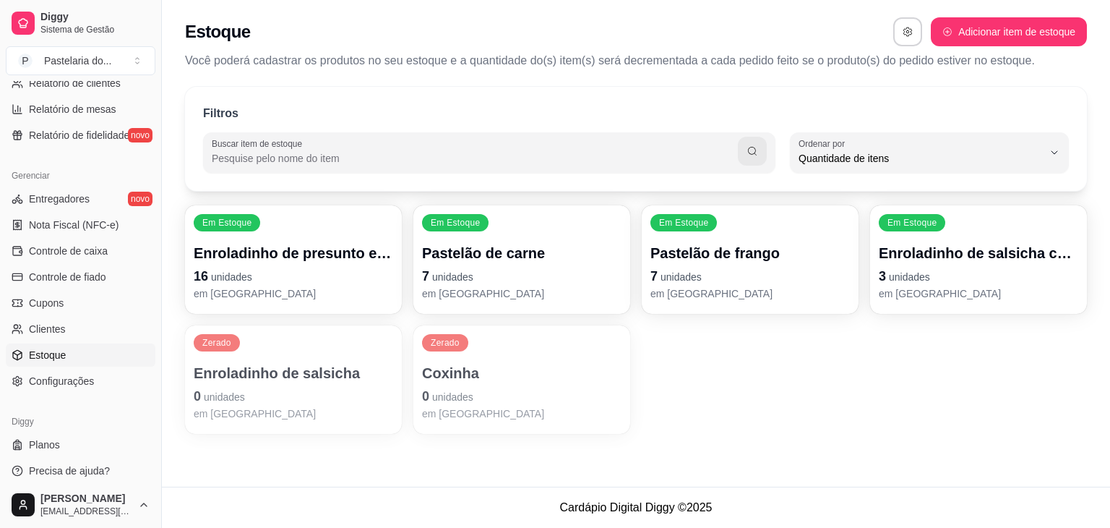
click at [252, 379] on p "Enroladinho de salsicha" at bounding box center [294, 373] width 200 height 20
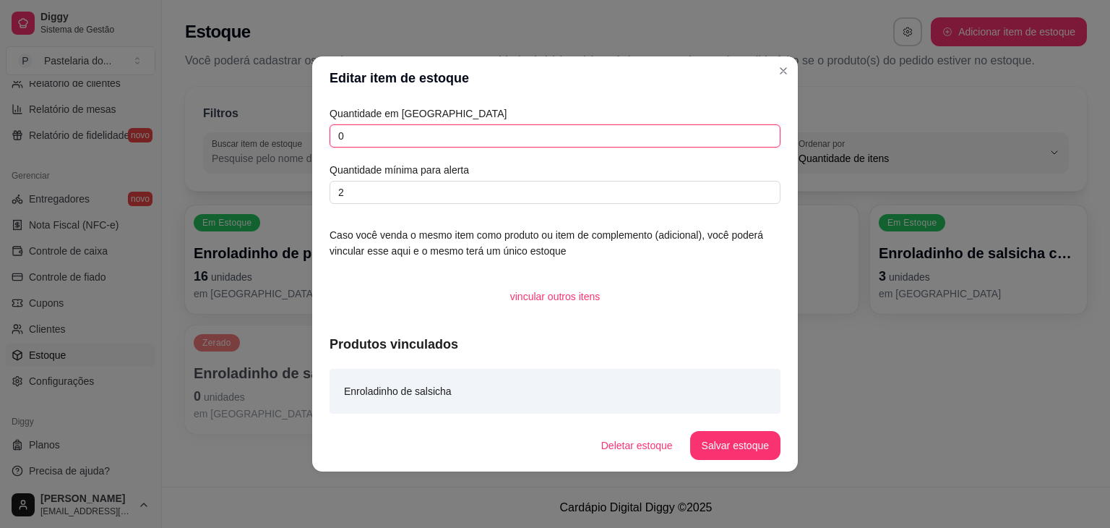
drag, startPoint x: 359, startPoint y: 134, endPoint x: 333, endPoint y: 134, distance: 26.0
click at [333, 134] on input "0" at bounding box center [555, 135] width 451 height 23
type input "3"
click at [742, 447] on button "Salvar estoque" at bounding box center [735, 445] width 90 height 29
click at [742, 447] on div "Deletar estoque Salvar estoque" at bounding box center [685, 445] width 191 height 29
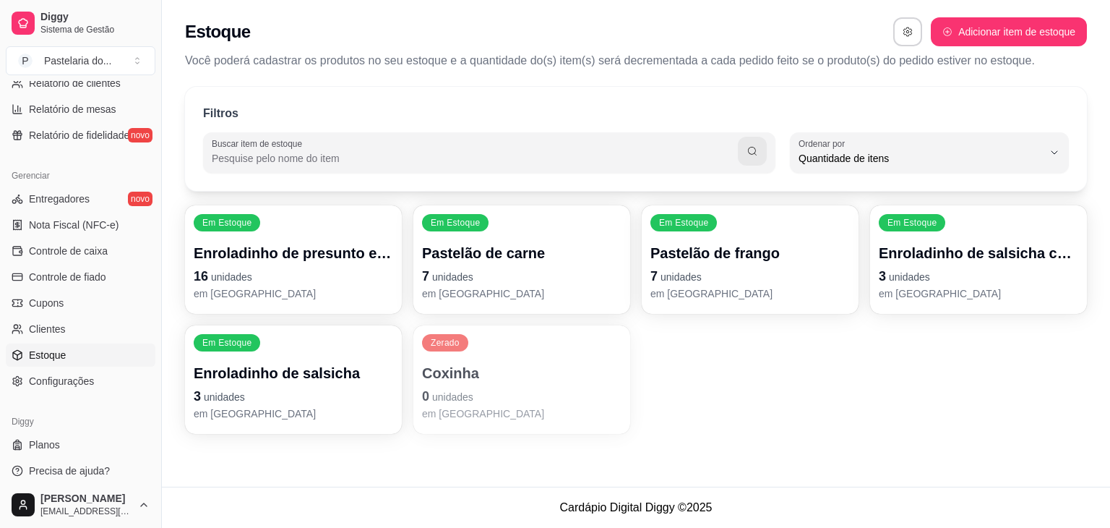
click at [610, 380] on p "Coxinha" at bounding box center [522, 373] width 200 height 20
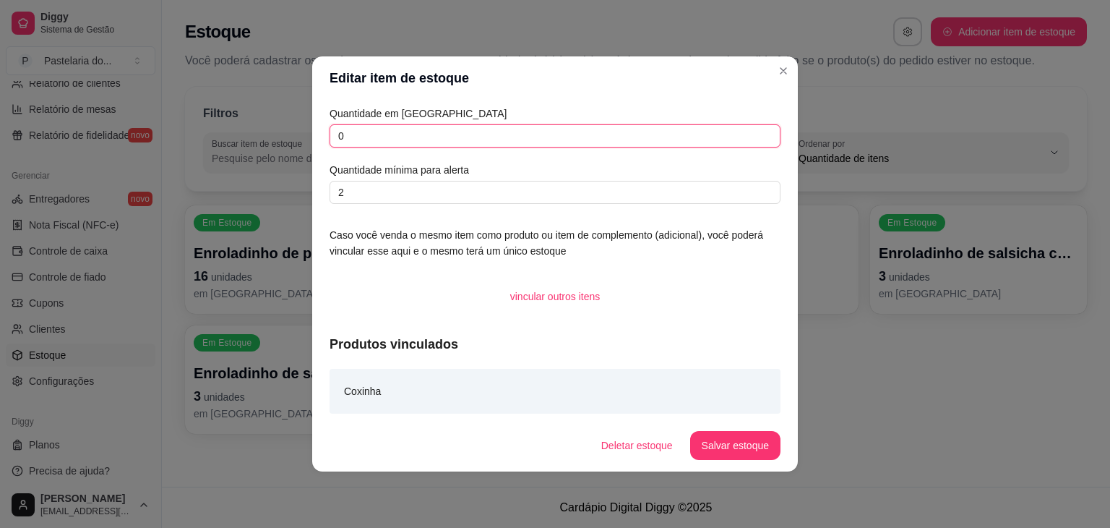
click at [393, 137] on input "0" at bounding box center [555, 135] width 451 height 23
drag, startPoint x: 386, startPoint y: 137, endPoint x: 328, endPoint y: 140, distance: 57.9
click at [328, 140] on div "Quantidade em estoque 0 Quantidade mínima para alerta 2 Caso você venda o mesmo…" at bounding box center [555, 260] width 486 height 320
type input "10"
click at [741, 445] on button "Salvar estoque" at bounding box center [735, 445] width 90 height 29
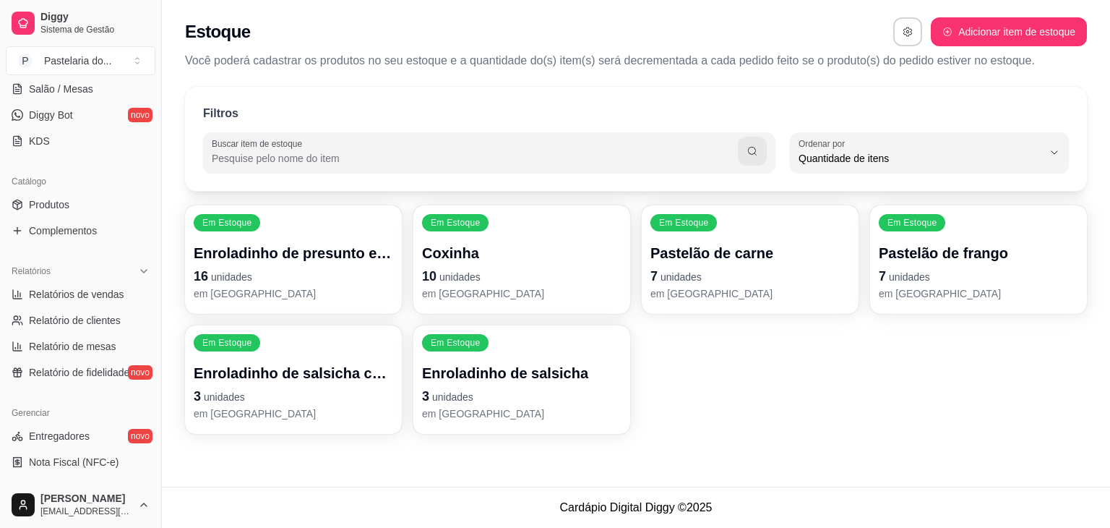
scroll to position [72, 0]
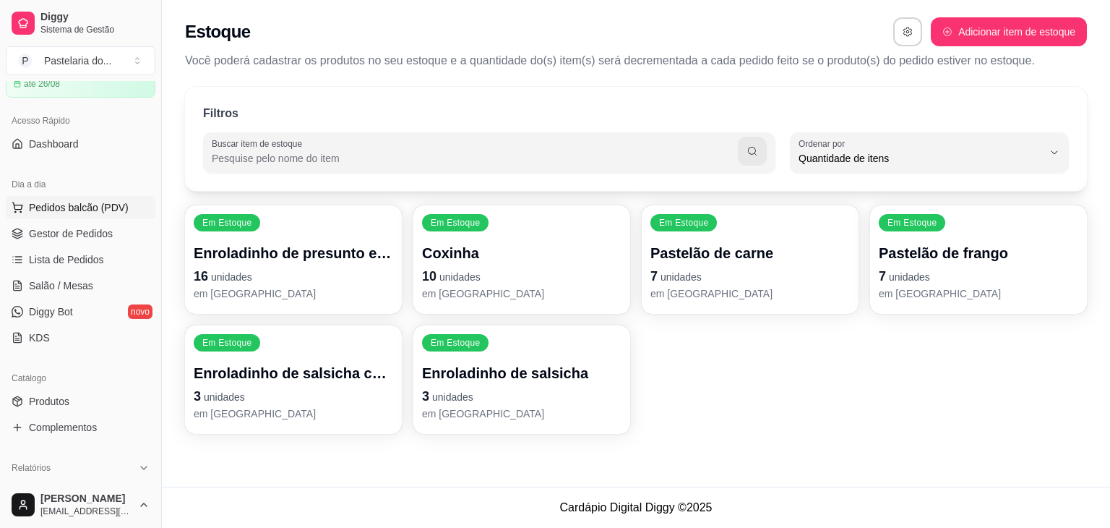
click at [59, 207] on span "Pedidos balcão (PDV)" at bounding box center [79, 207] width 100 height 14
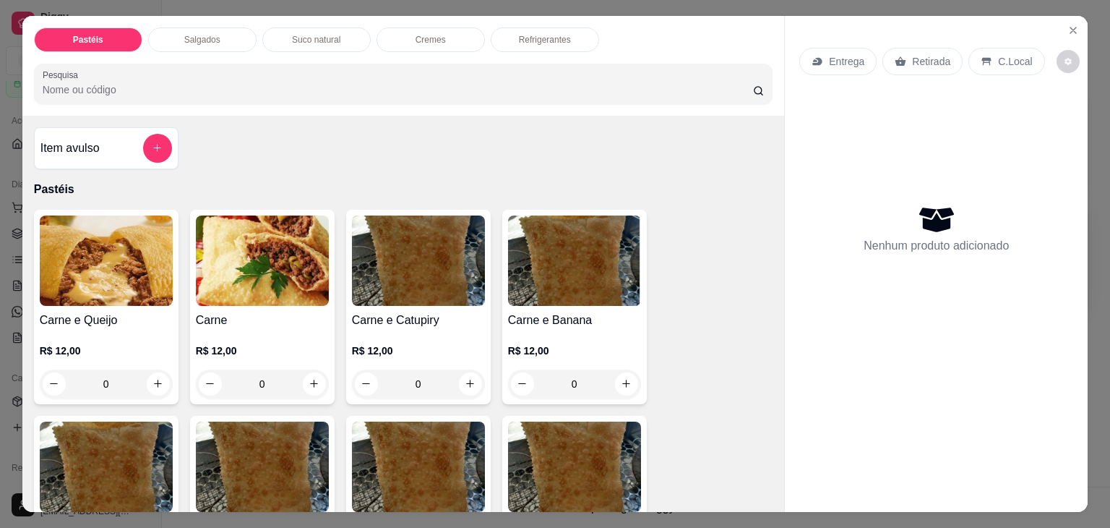
click at [215, 38] on div "Salgados" at bounding box center [202, 39] width 108 height 25
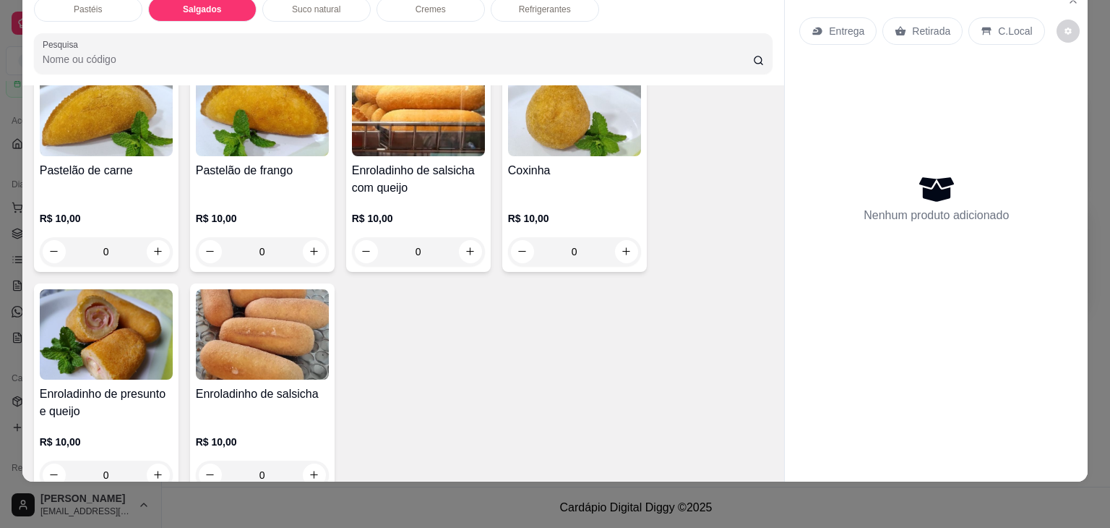
scroll to position [1680, 0]
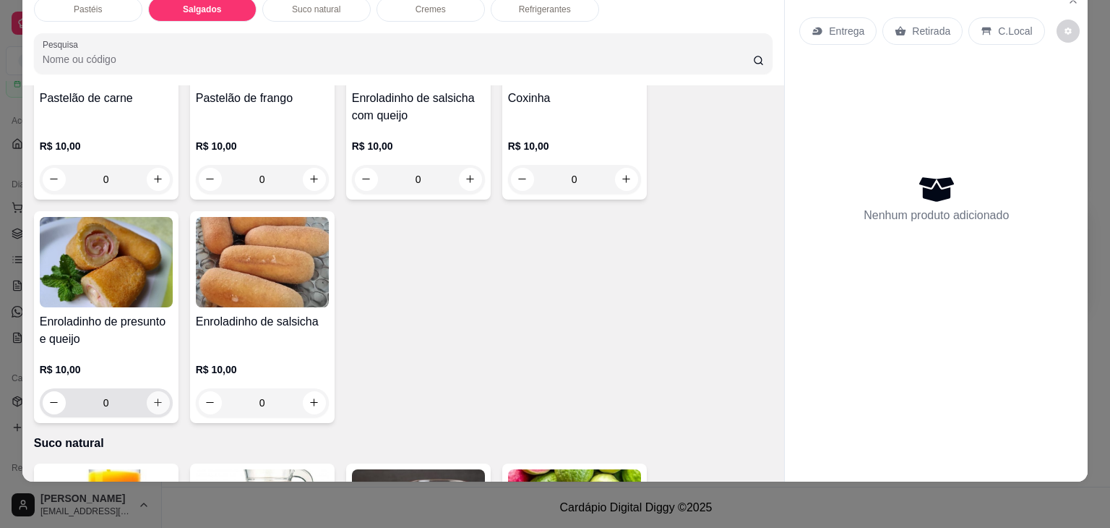
click at [158, 391] on button "increase-product-quantity" at bounding box center [158, 402] width 23 height 23
type input "1"
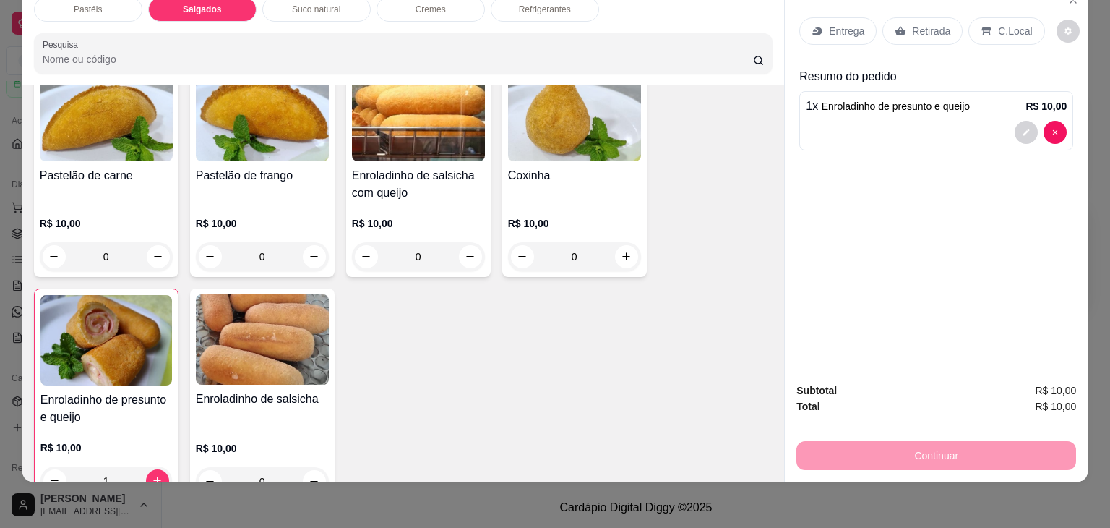
scroll to position [1535, 0]
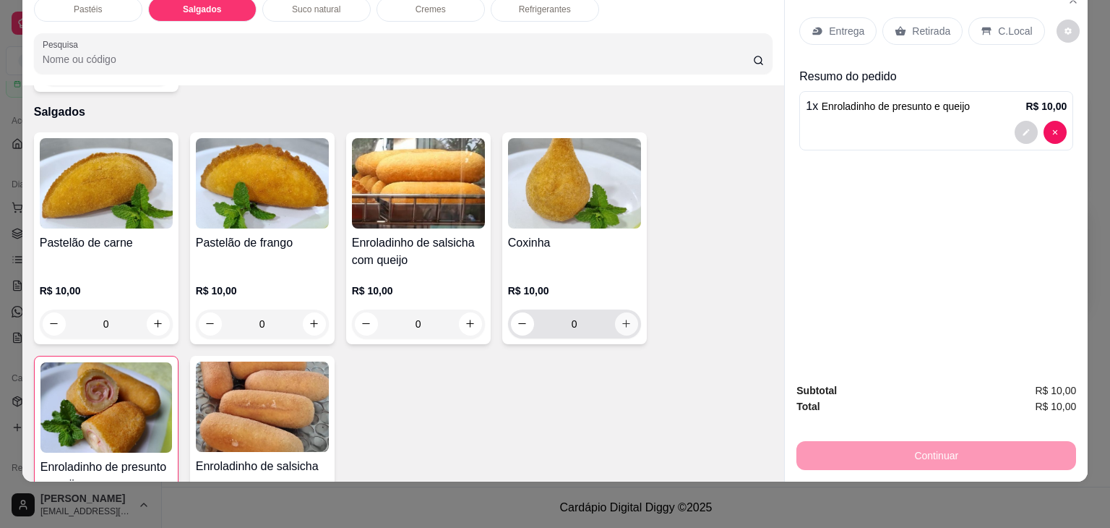
click at [615, 312] on button "increase-product-quantity" at bounding box center [626, 323] width 23 height 23
type input "1"
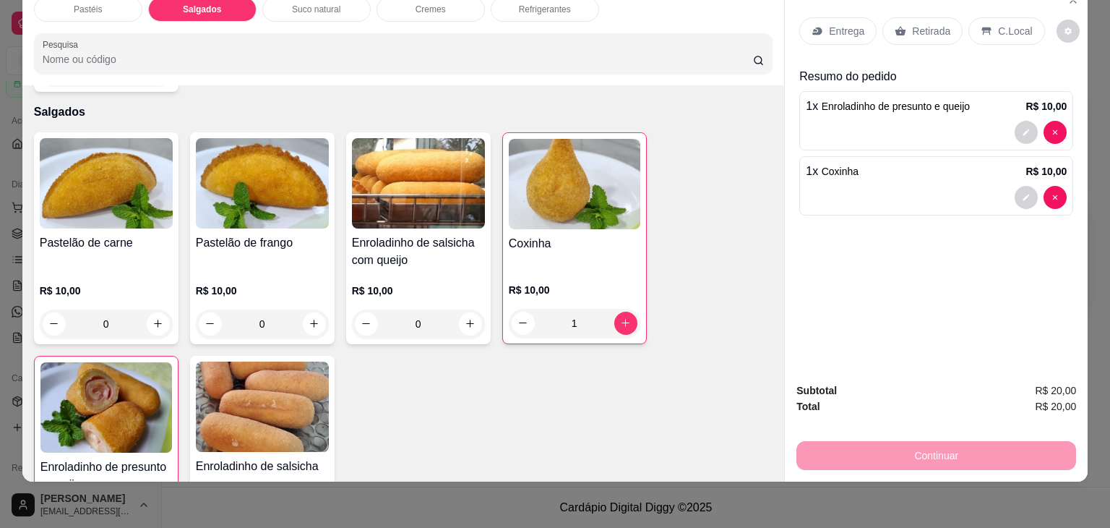
click at [912, 24] on p "Retirada" at bounding box center [931, 31] width 38 height 14
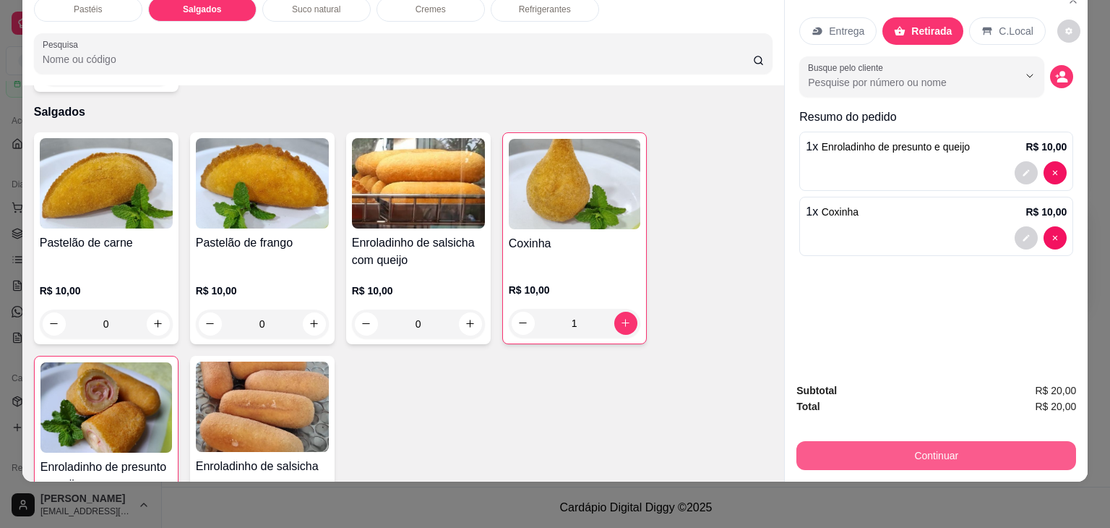
click at [889, 441] on button "Continuar" at bounding box center [937, 455] width 280 height 29
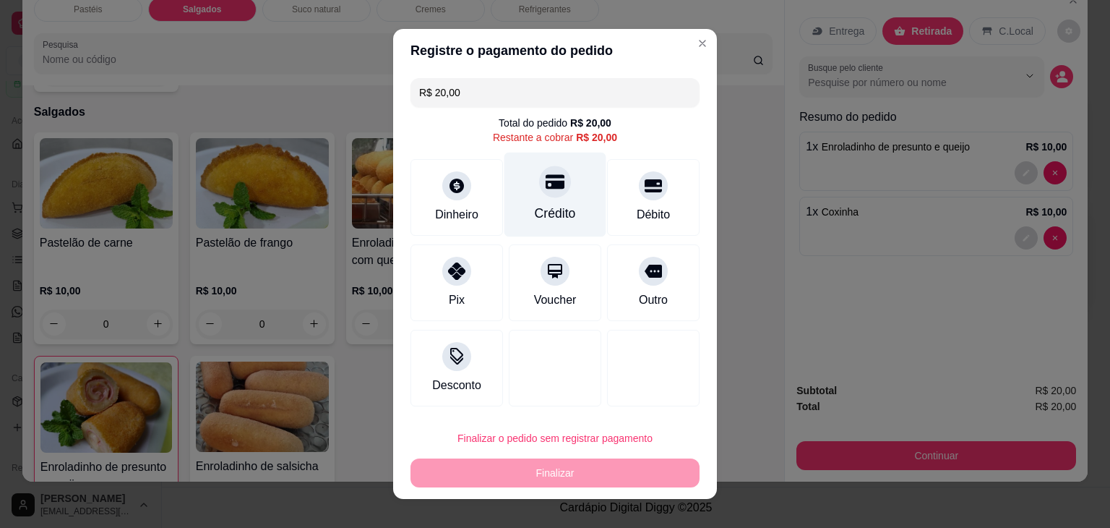
click at [544, 206] on div "Crédito" at bounding box center [555, 213] width 41 height 19
type input "R$ 0,00"
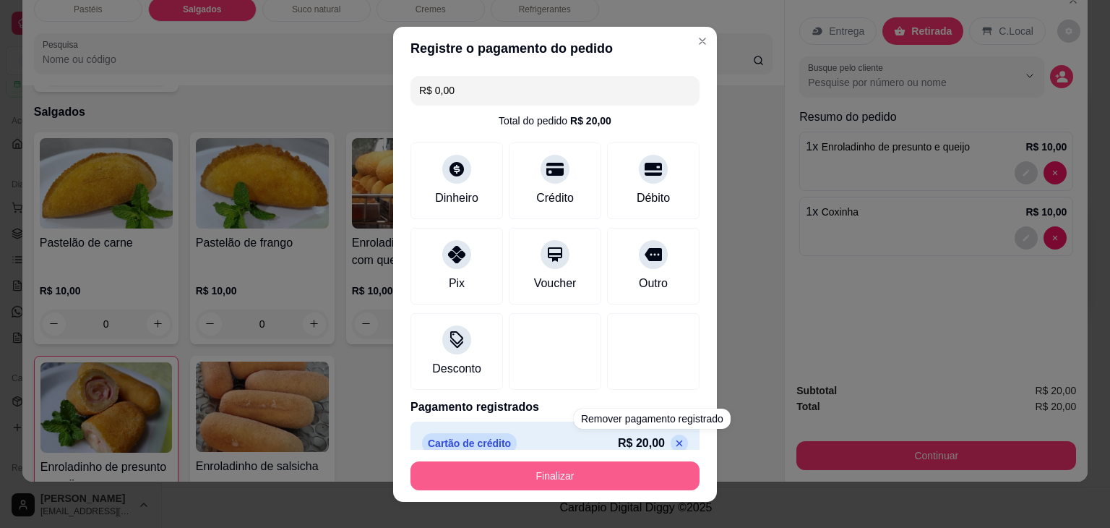
click at [647, 468] on button "Finalizar" at bounding box center [555, 475] width 289 height 29
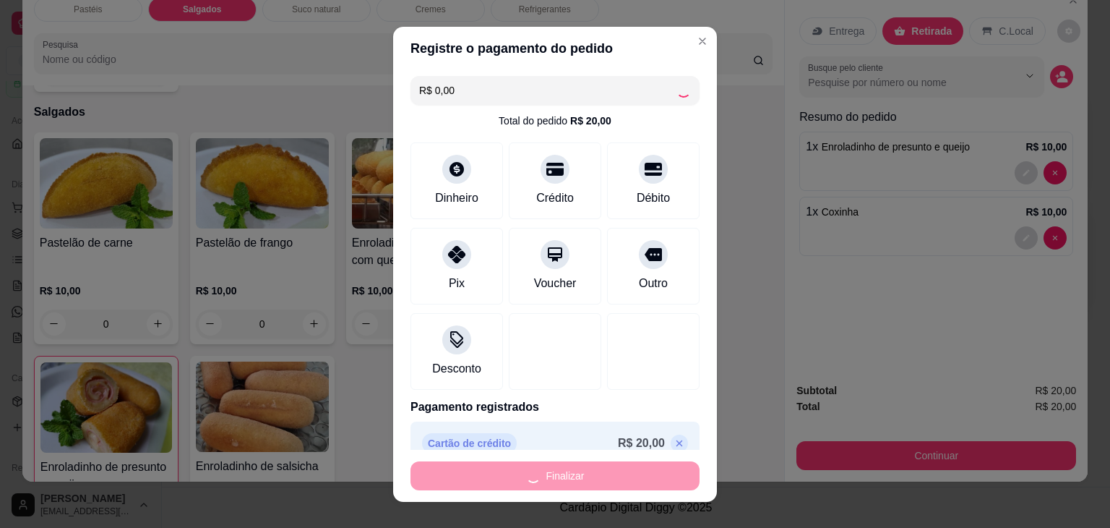
type input "0"
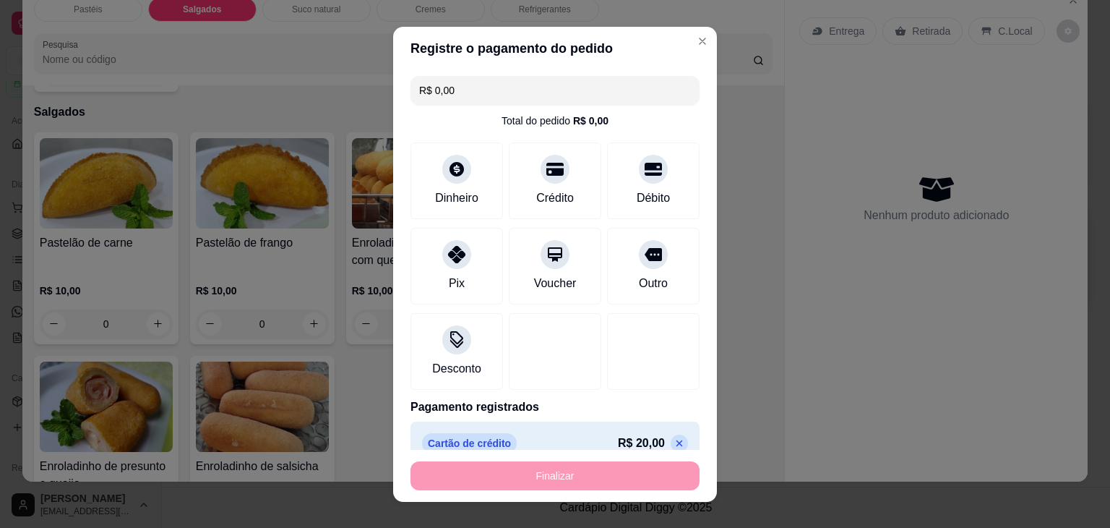
type input "-R$ 20,00"
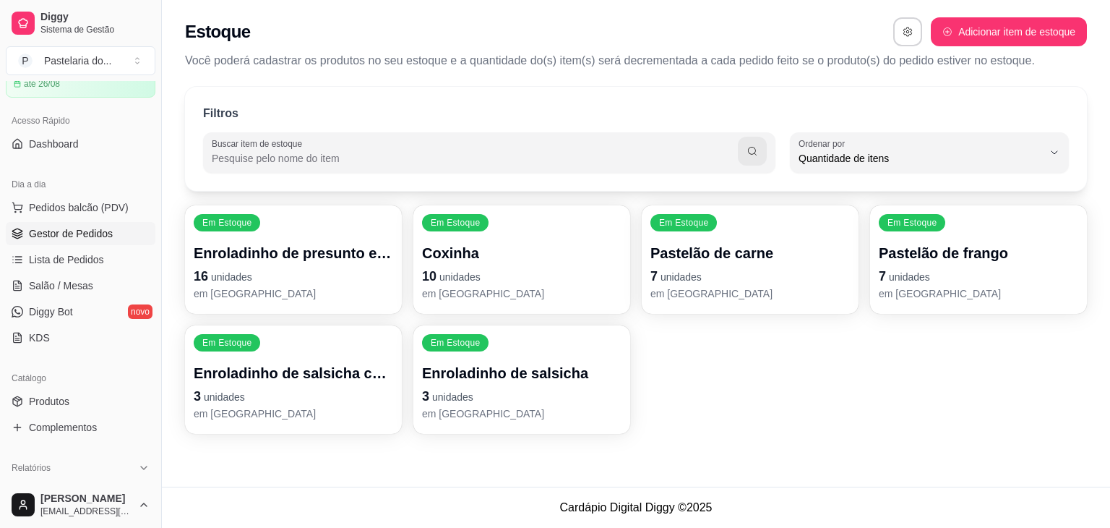
click at [71, 235] on span "Gestor de Pedidos" at bounding box center [71, 233] width 84 height 14
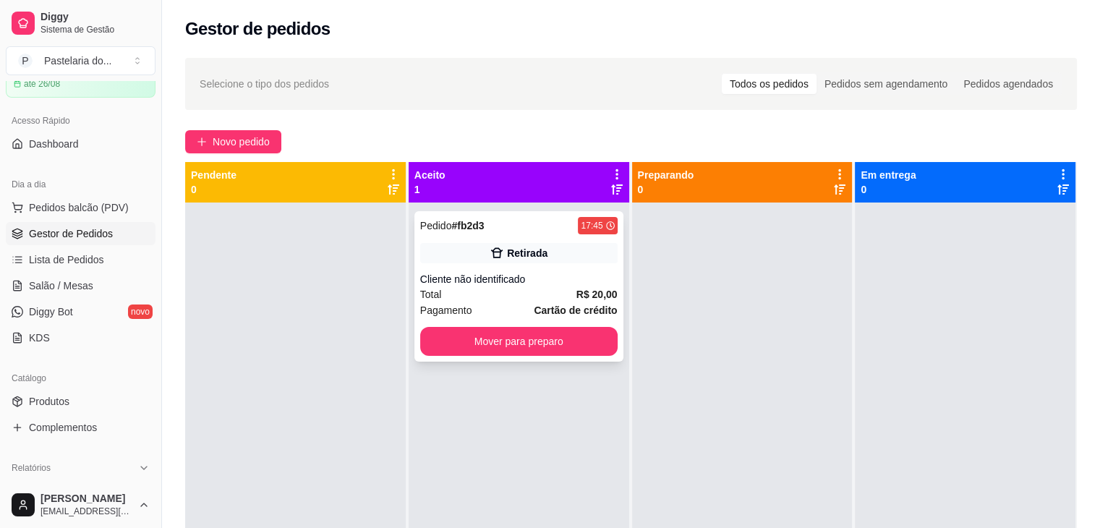
click at [506, 342] on button "Mover para preparo" at bounding box center [518, 341] width 197 height 29
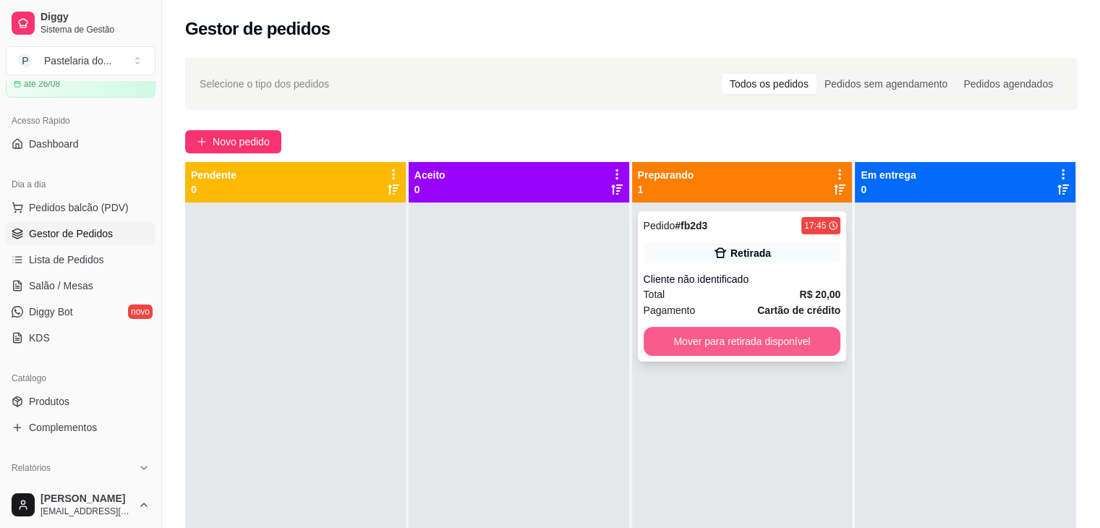
click at [784, 344] on button "Mover para retirada disponível" at bounding box center [741, 341] width 197 height 29
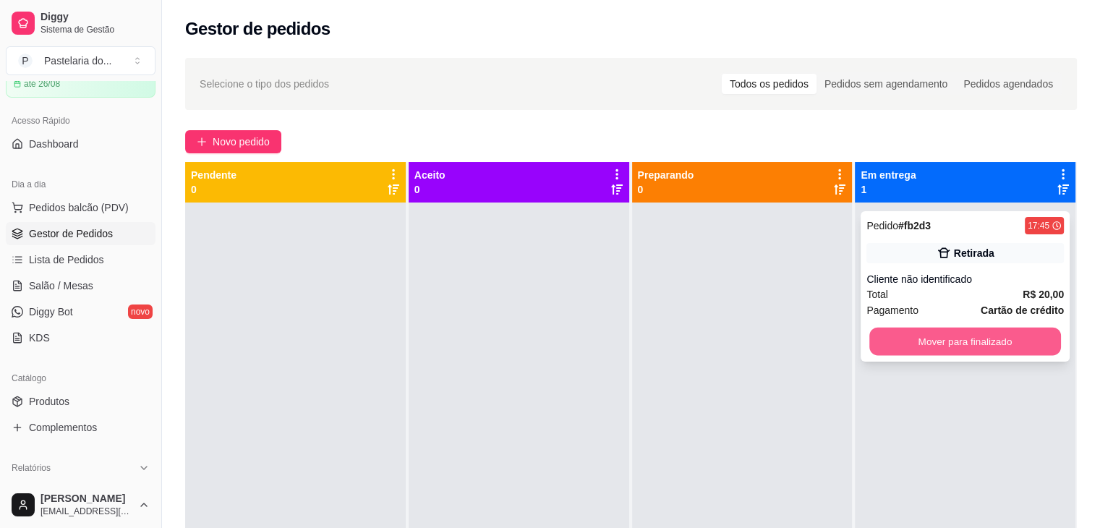
click at [943, 346] on button "Mover para finalizado" at bounding box center [965, 341] width 192 height 28
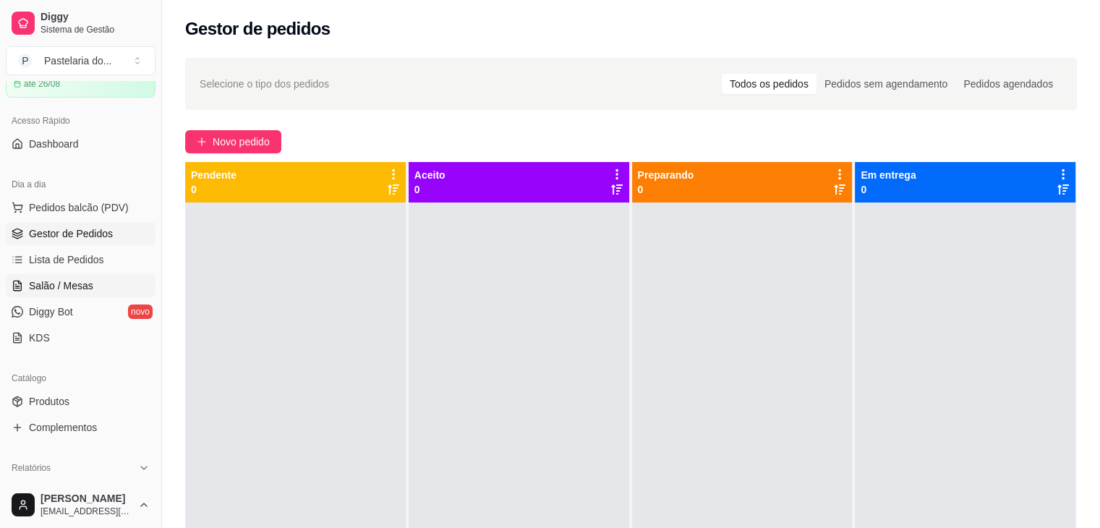
click at [98, 275] on link "Salão / Mesas" at bounding box center [81, 285] width 150 height 23
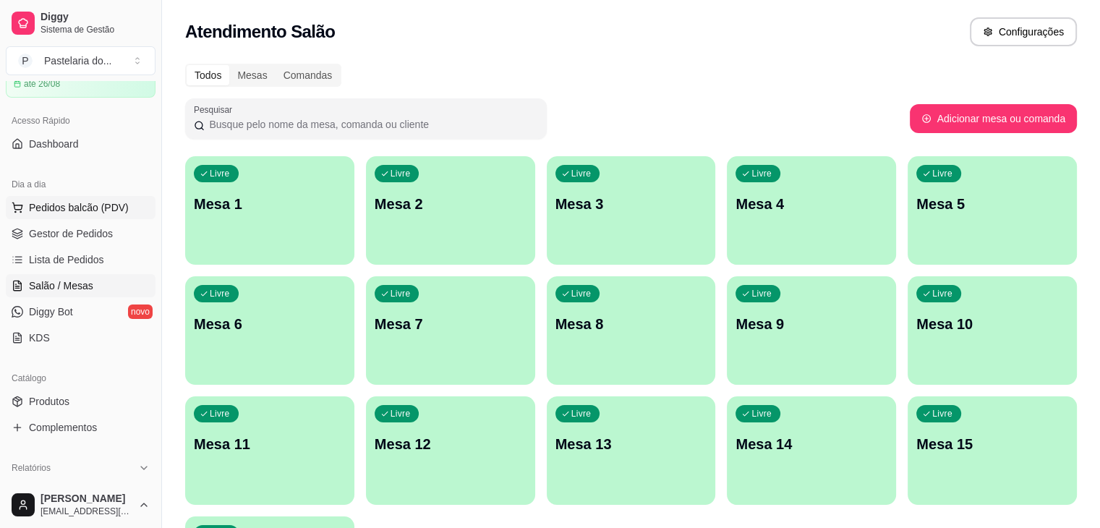
click at [119, 214] on button "Pedidos balcão (PDV)" at bounding box center [81, 207] width 150 height 23
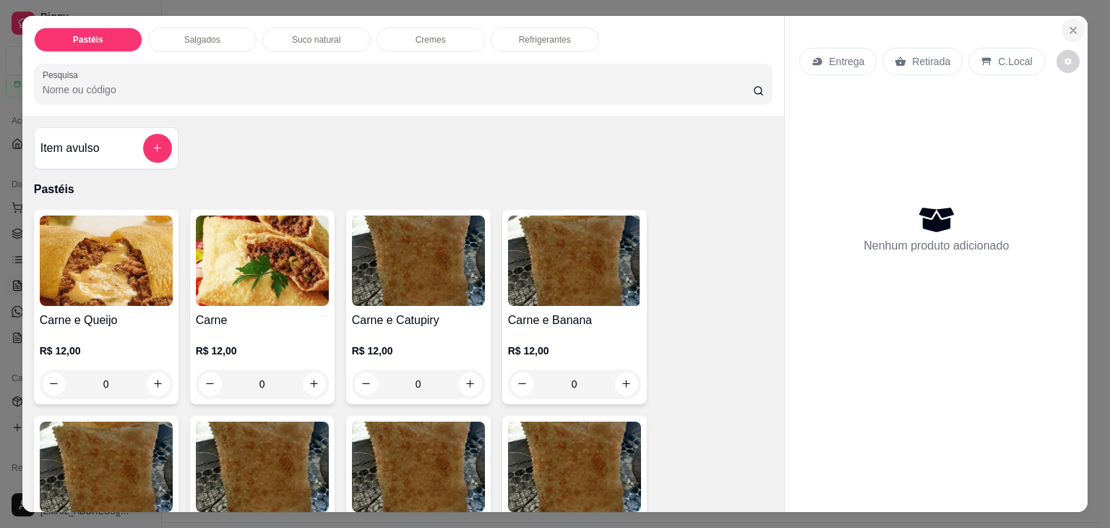
click at [1076, 19] on button "Close" at bounding box center [1073, 30] width 23 height 23
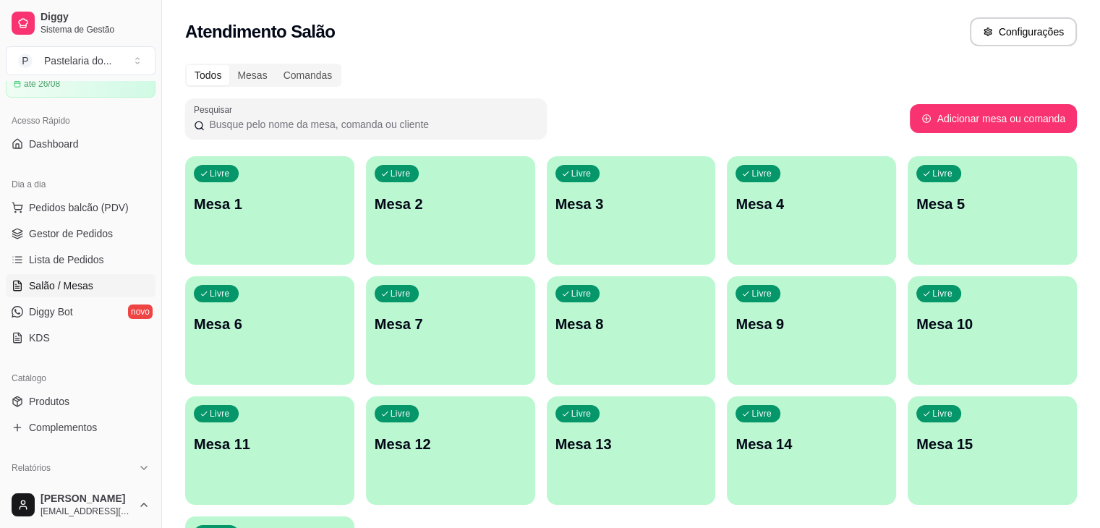
click at [727, 231] on div "Livre Mesa 4" at bounding box center [811, 201] width 169 height 91
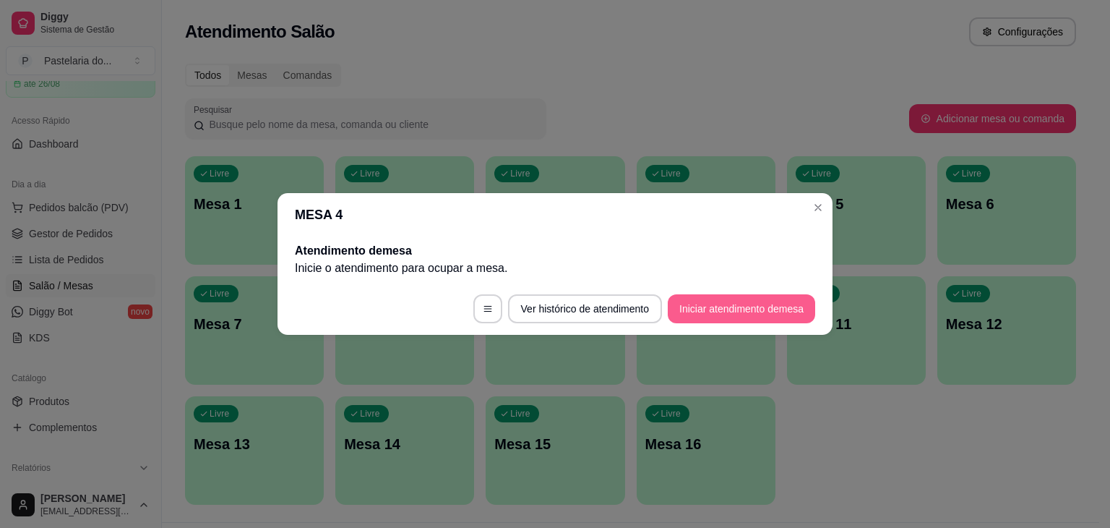
click at [695, 313] on button "Iniciar atendimento de mesa" at bounding box center [741, 308] width 147 height 29
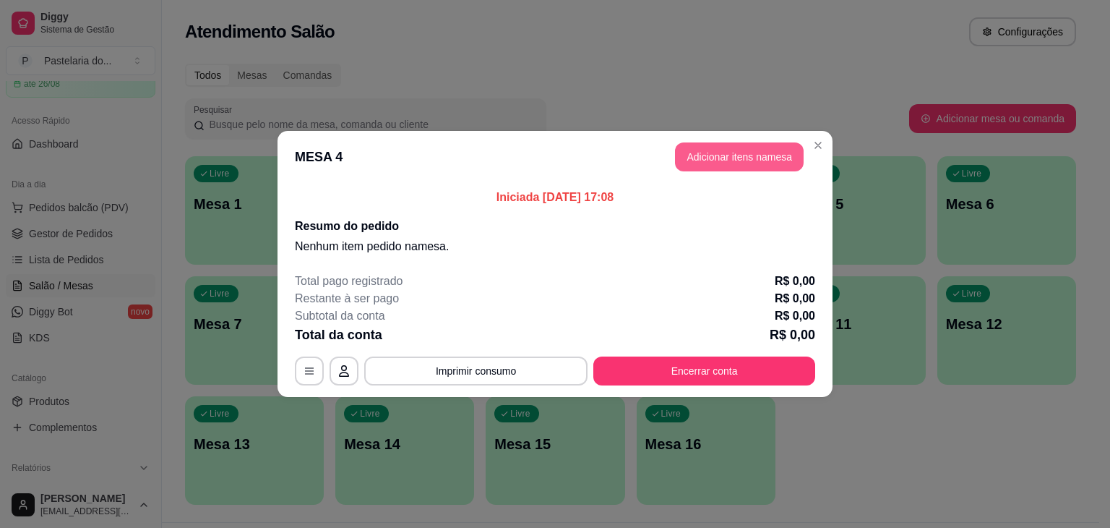
click at [720, 157] on button "Adicionar itens na mesa" at bounding box center [739, 156] width 129 height 29
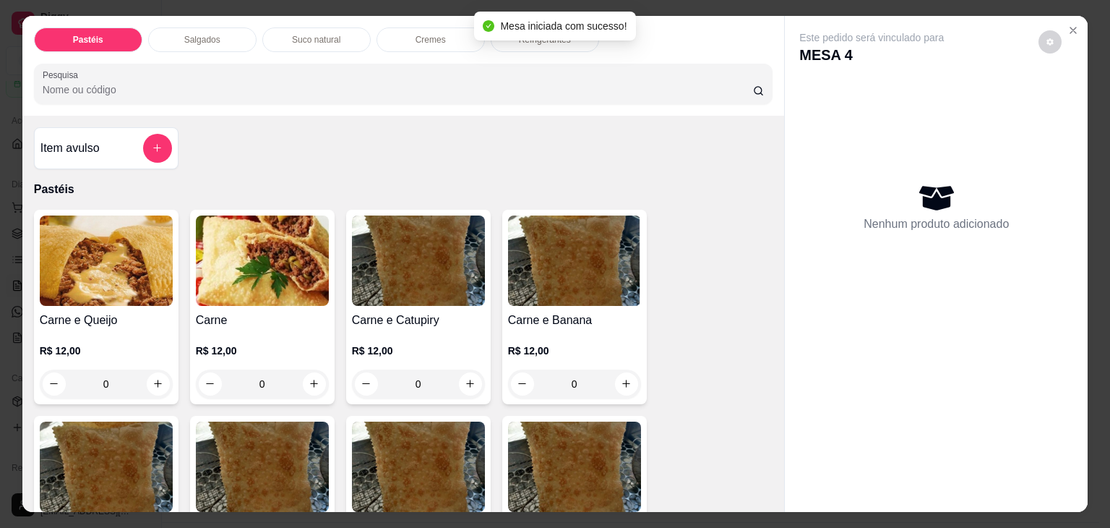
click at [234, 41] on div "Salgados" at bounding box center [202, 39] width 108 height 25
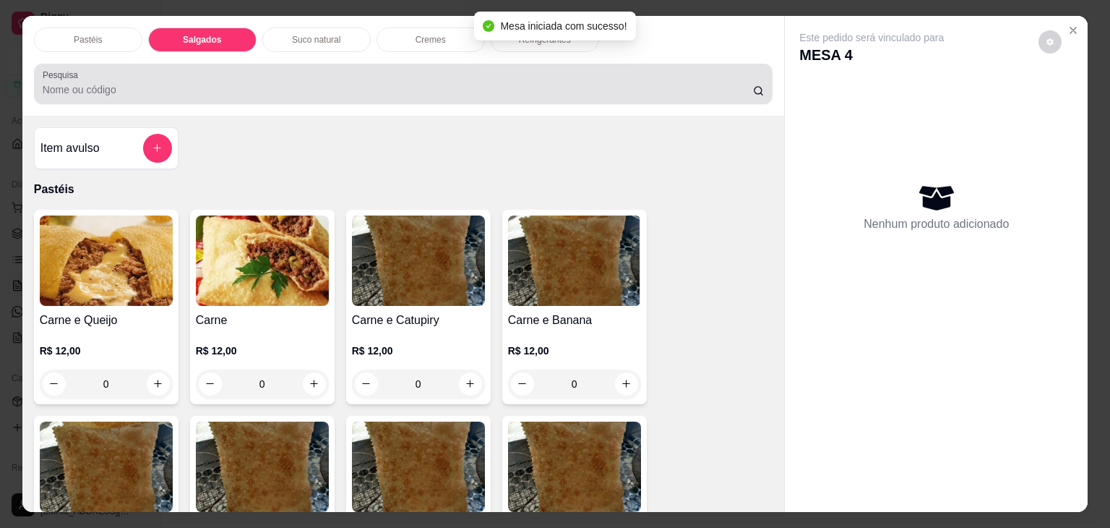
scroll to position [35, 0]
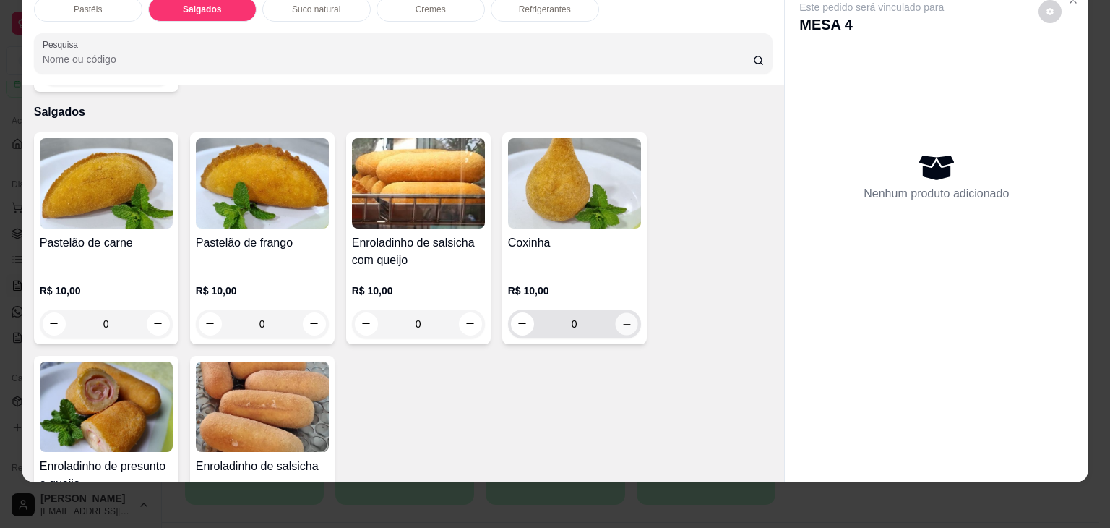
click at [622, 319] on icon "increase-product-quantity" at bounding box center [626, 324] width 11 height 11
type input "1"
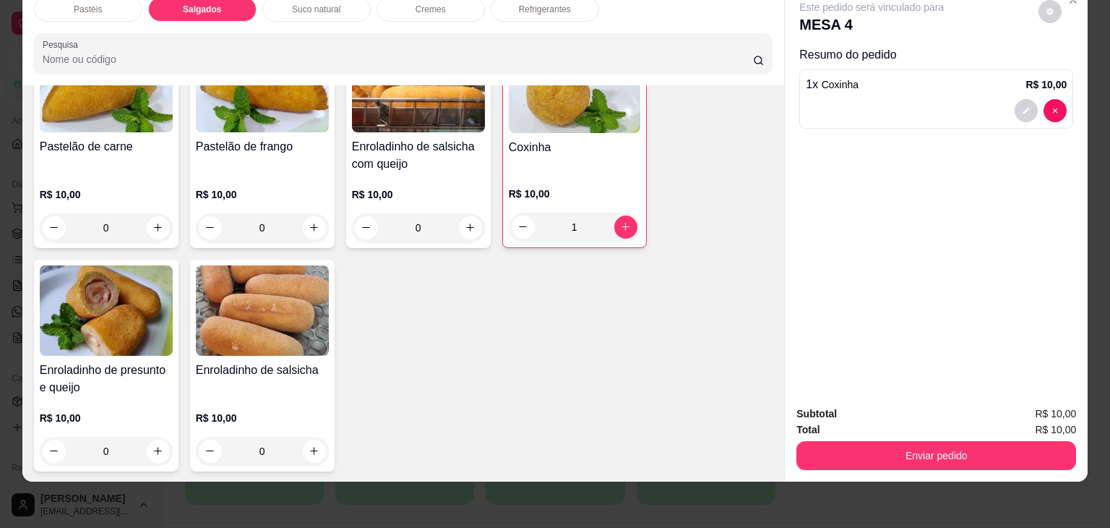
scroll to position [1752, 0]
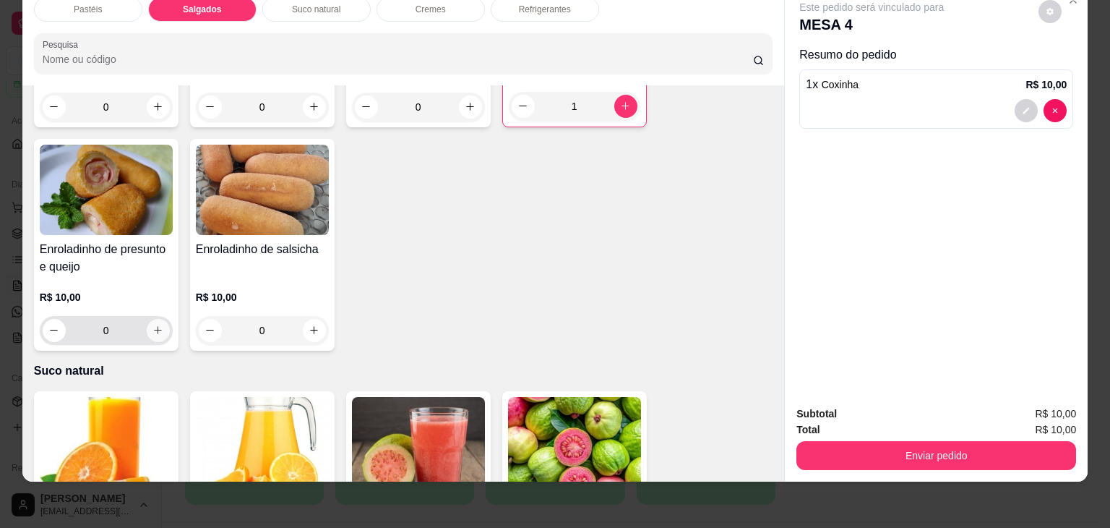
click at [160, 319] on button "increase-product-quantity" at bounding box center [158, 330] width 23 height 23
type input "1"
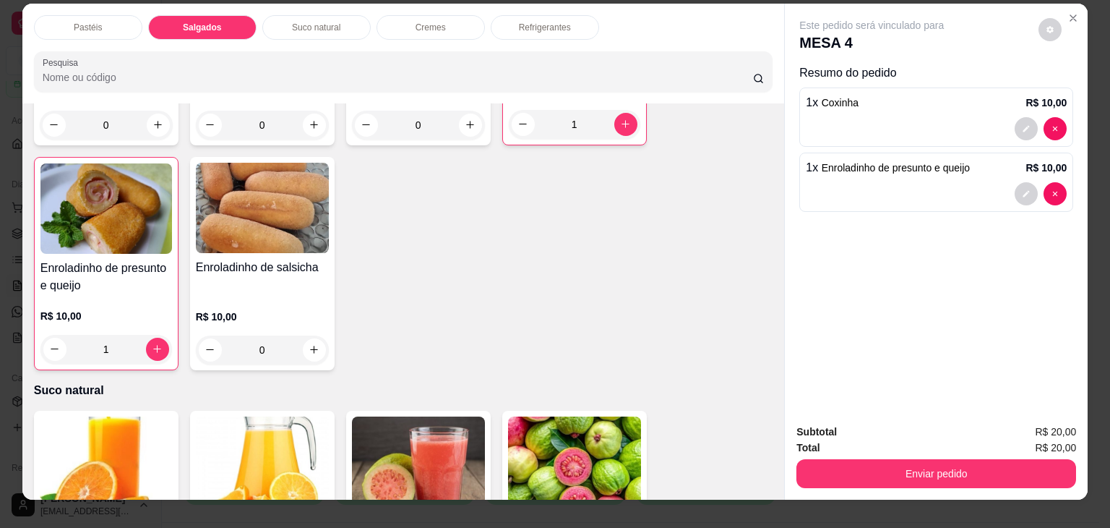
scroll to position [0, 0]
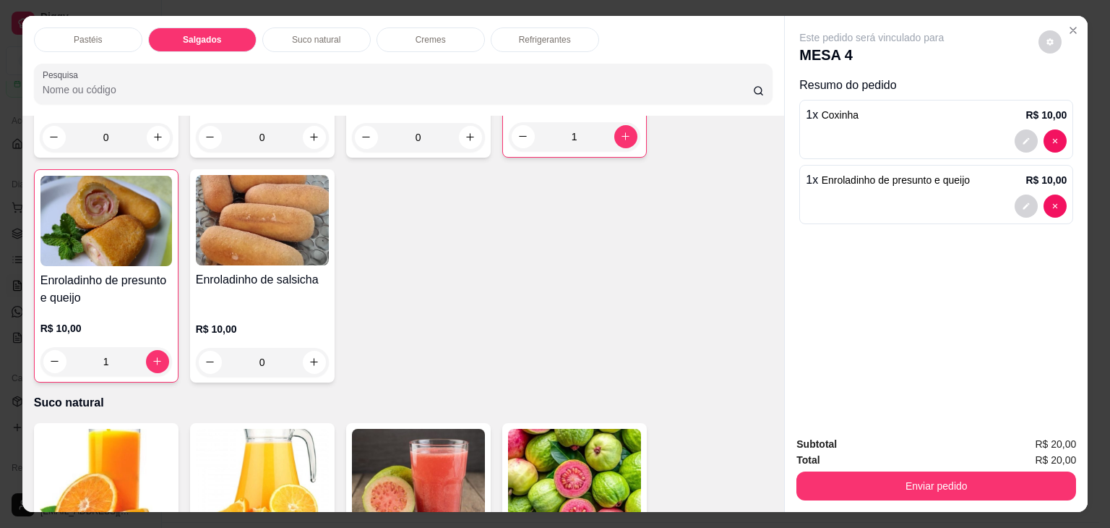
click at [539, 34] on p "Refrigerantes" at bounding box center [545, 40] width 52 height 12
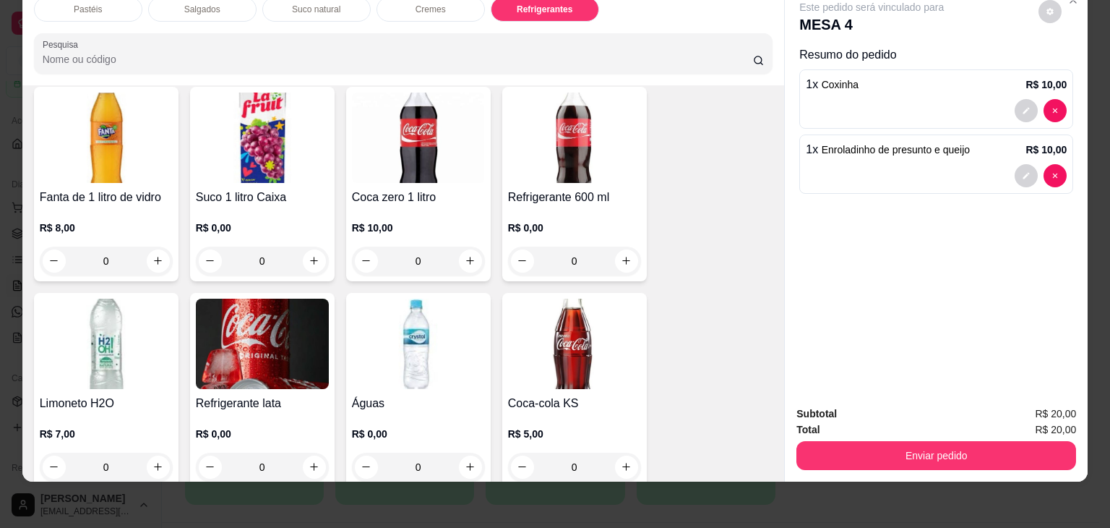
scroll to position [3847, 0]
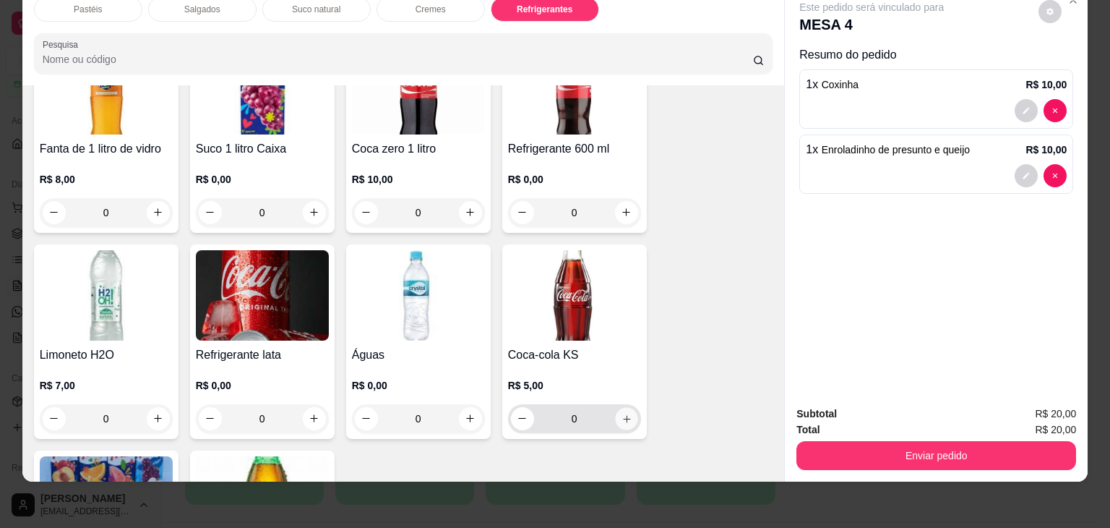
click at [623, 407] on button "increase-product-quantity" at bounding box center [626, 418] width 22 height 22
type input "1"
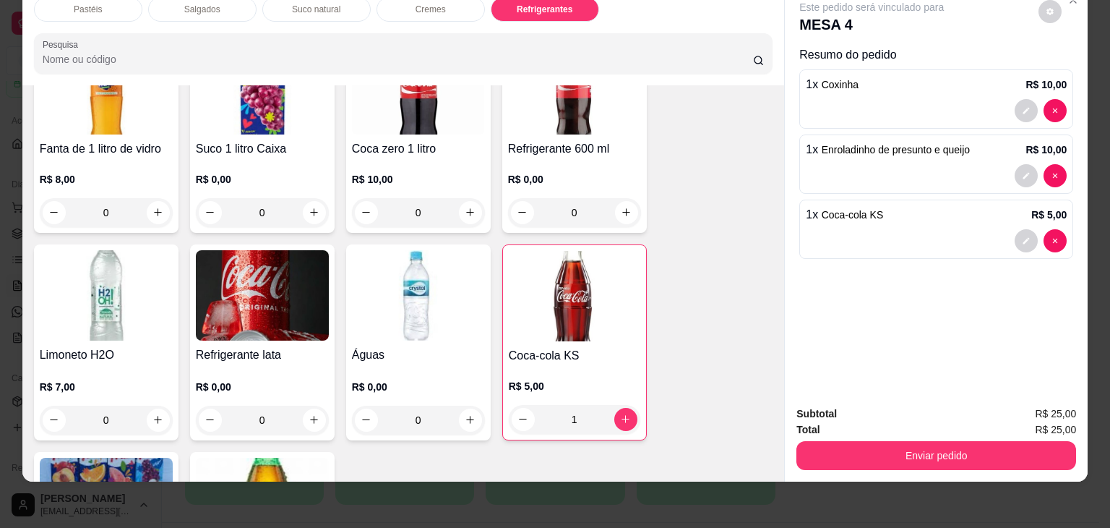
click at [971, 463] on div "Subtotal R$ 25,00 Total R$ 25,00 Enviar pedido" at bounding box center [936, 437] width 303 height 87
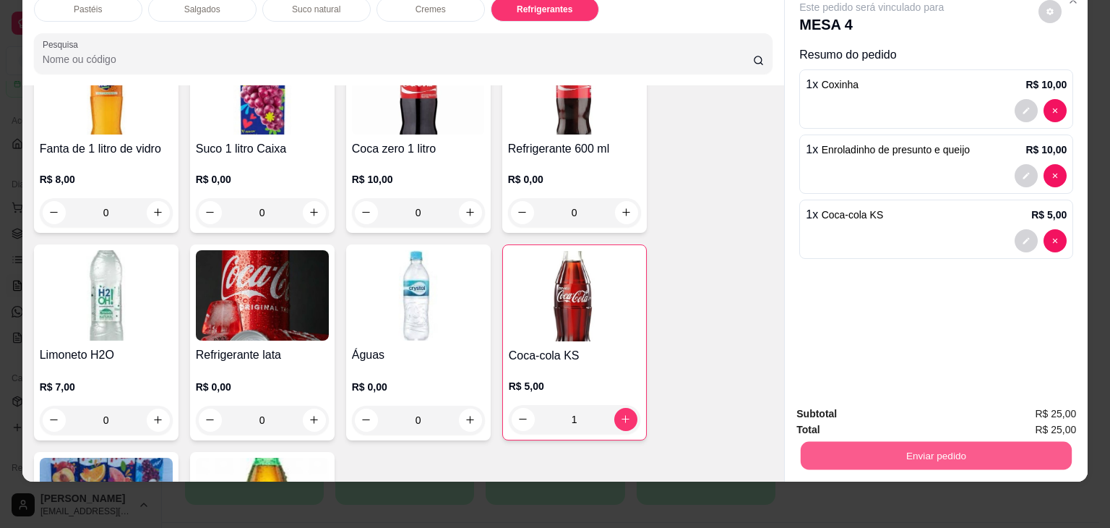
click at [969, 456] on button "Enviar pedido" at bounding box center [936, 456] width 271 height 28
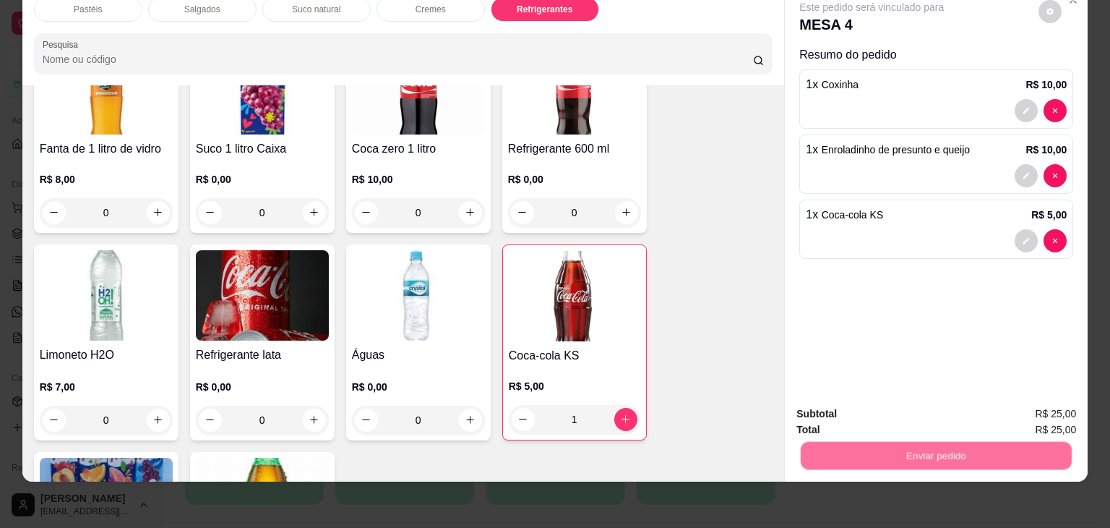
click at [911, 406] on button "Não registrar e enviar pedido" at bounding box center [888, 408] width 150 height 27
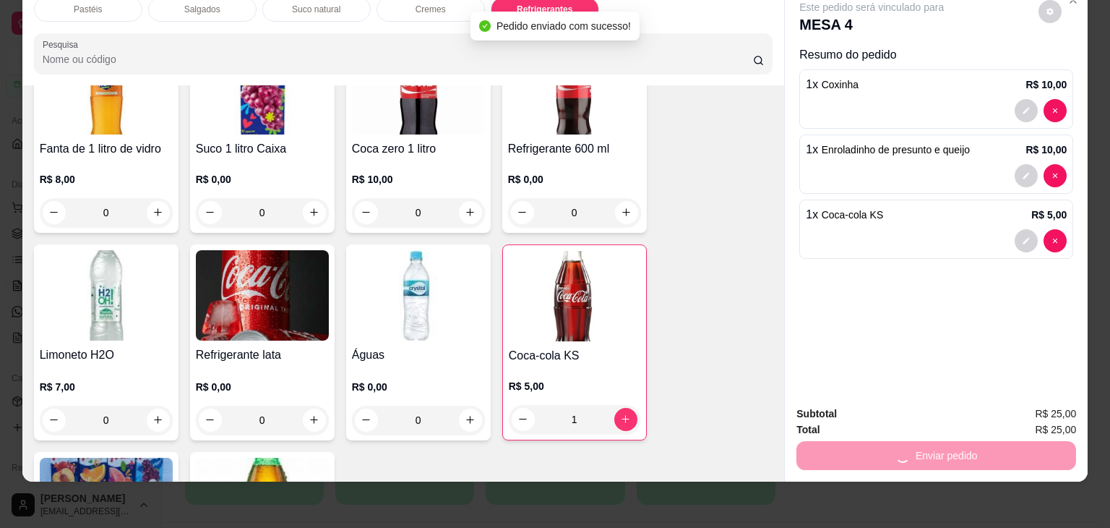
click at [1089, 63] on div "Pastéis Salgados Suco natural Cremes Refrigerantes Pesquisa Item avulso Pastéis…" at bounding box center [555, 264] width 1110 height 528
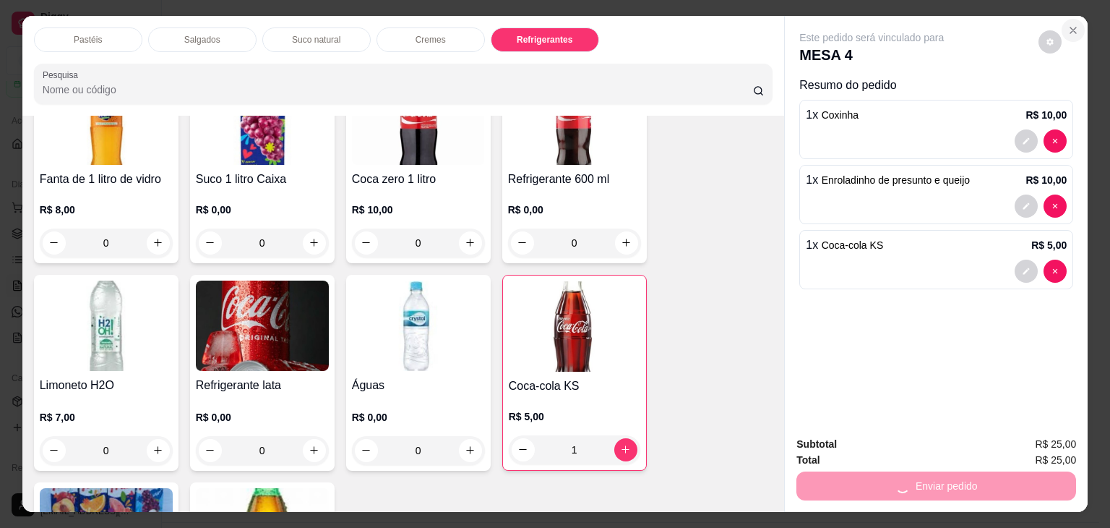
click at [1069, 30] on icon "Close" at bounding box center [1074, 31] width 12 height 12
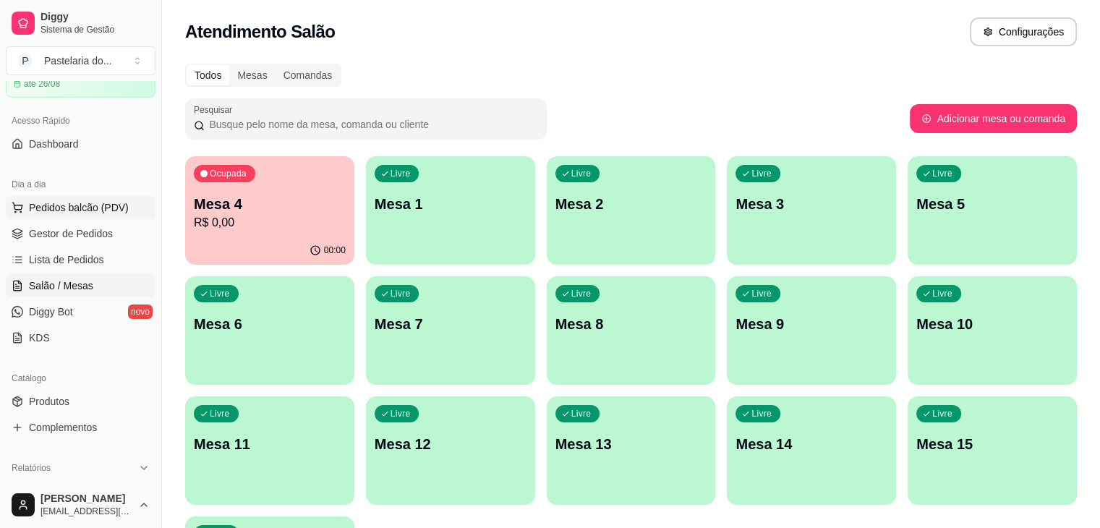
click at [111, 206] on span "Pedidos balcão (PDV)" at bounding box center [79, 207] width 100 height 14
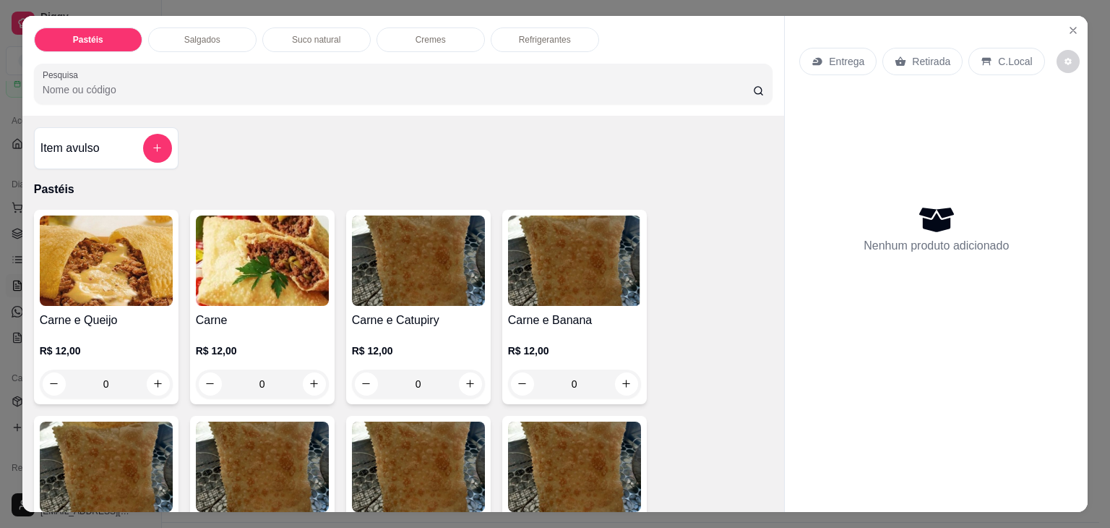
click at [165, 35] on div "Salgados" at bounding box center [202, 39] width 108 height 25
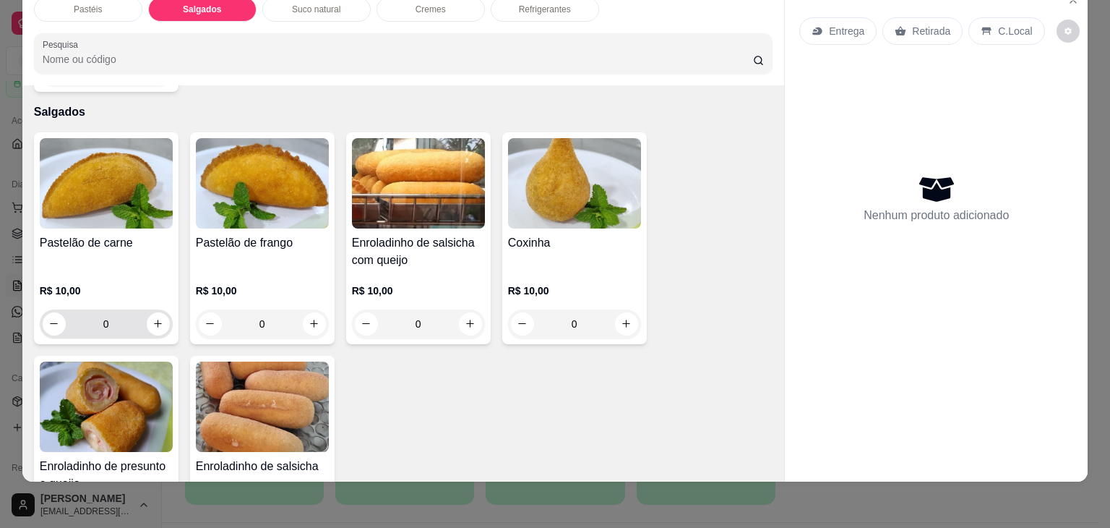
click at [166, 309] on div "0" at bounding box center [106, 323] width 133 height 29
click at [160, 312] on button "increase-product-quantity" at bounding box center [158, 323] width 23 height 23
type input "1"
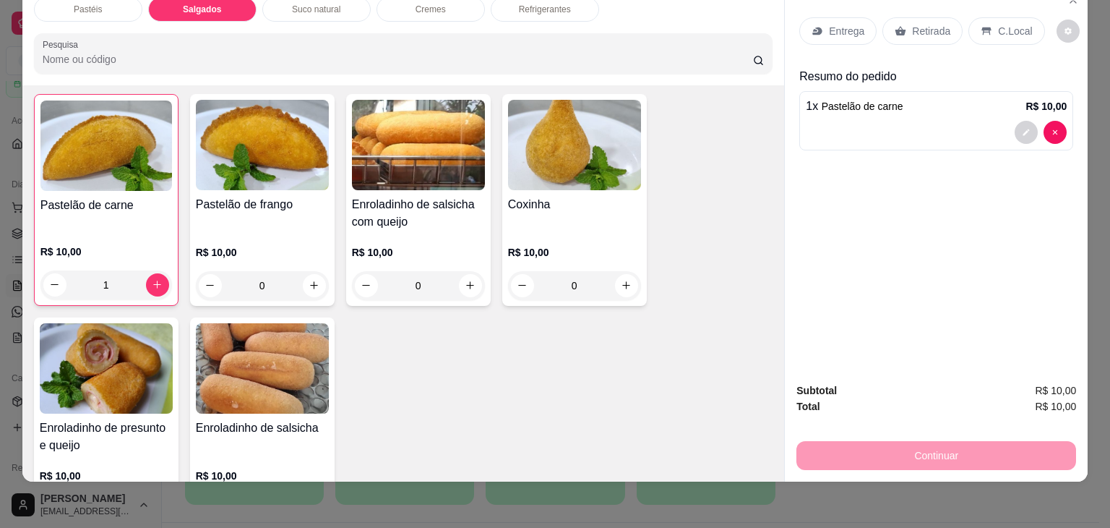
scroll to position [1608, 0]
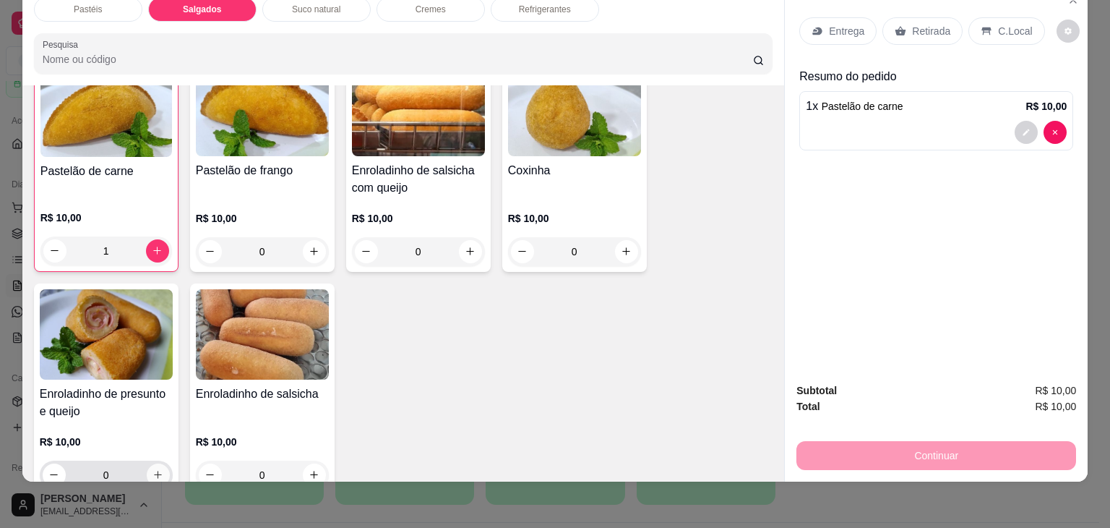
click at [154, 469] on icon "increase-product-quantity" at bounding box center [158, 474] width 11 height 11
type input "1"
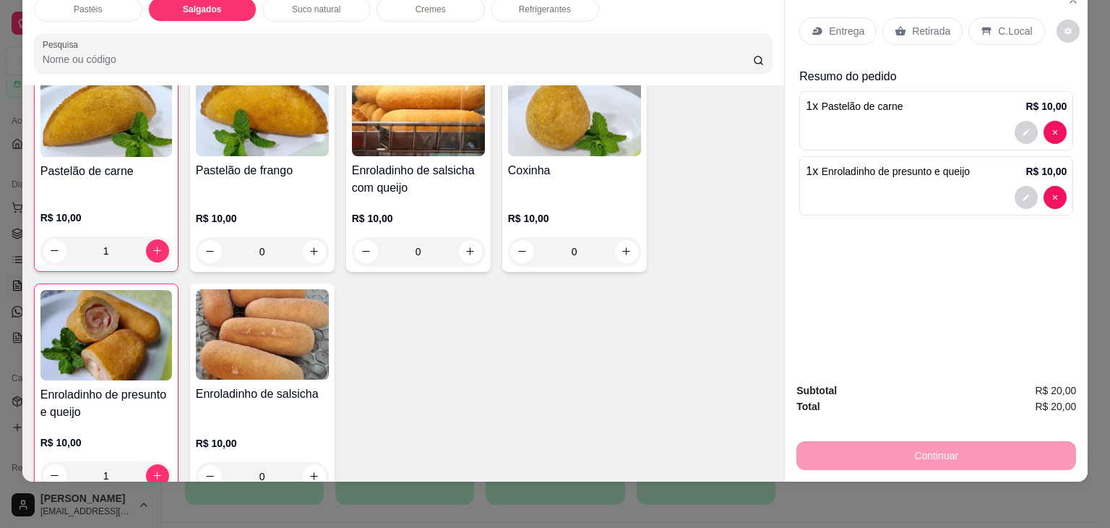
click at [912, 24] on p "Retirada" at bounding box center [931, 31] width 38 height 14
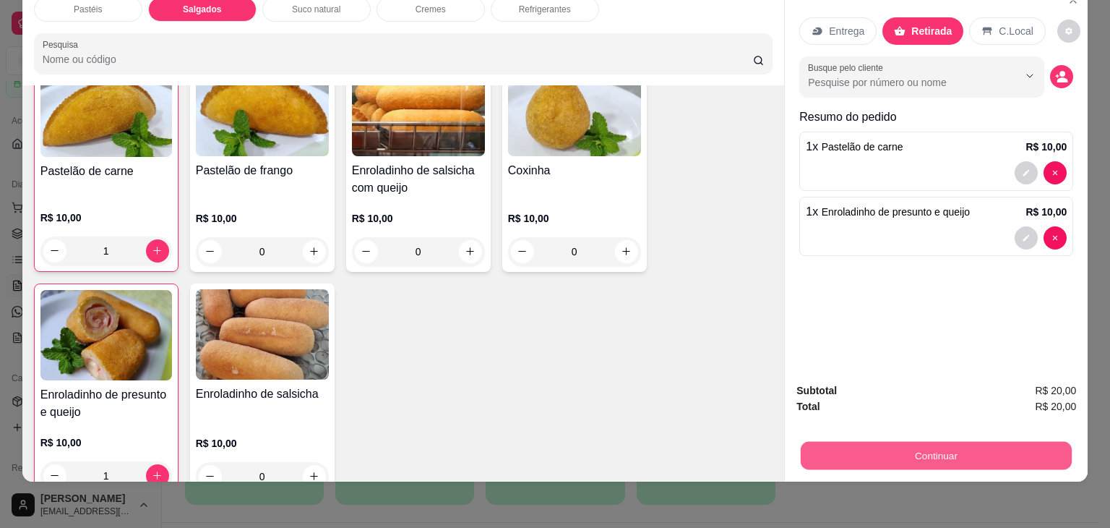
click at [897, 442] on button "Continuar" at bounding box center [936, 456] width 271 height 28
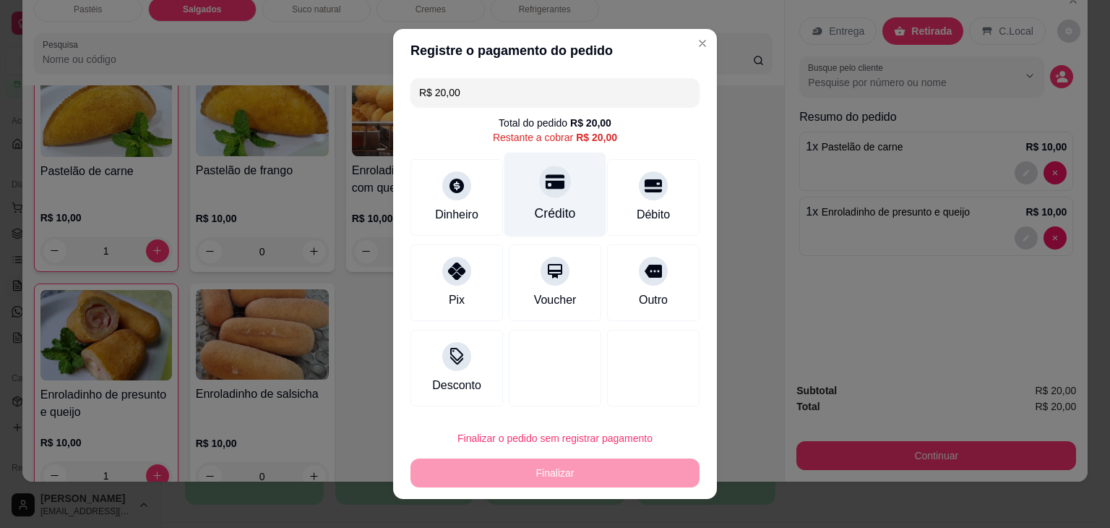
click at [518, 199] on div "Crédito" at bounding box center [556, 195] width 102 height 85
type input "R$ 0,00"
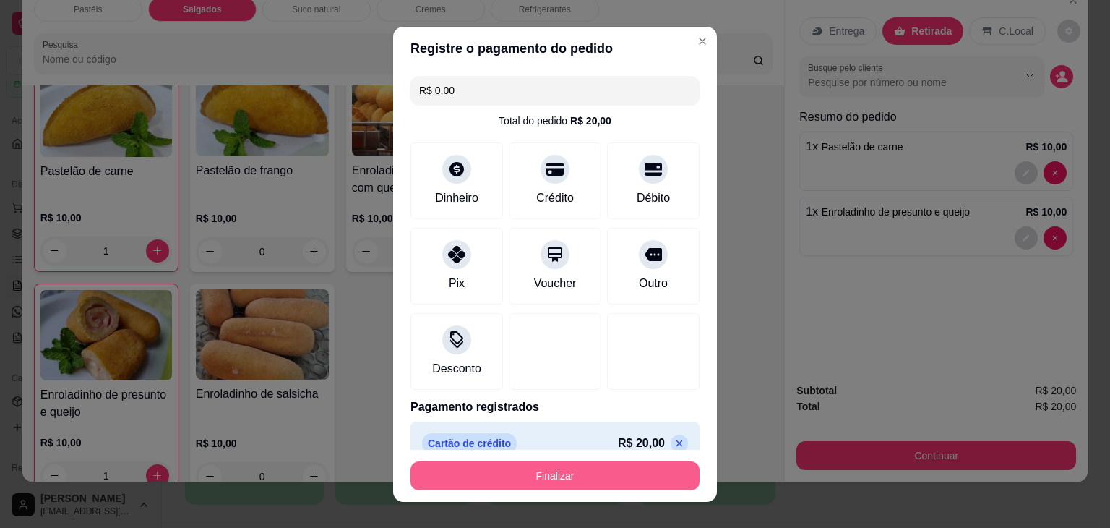
click at [574, 477] on button "Finalizar" at bounding box center [555, 475] width 289 height 29
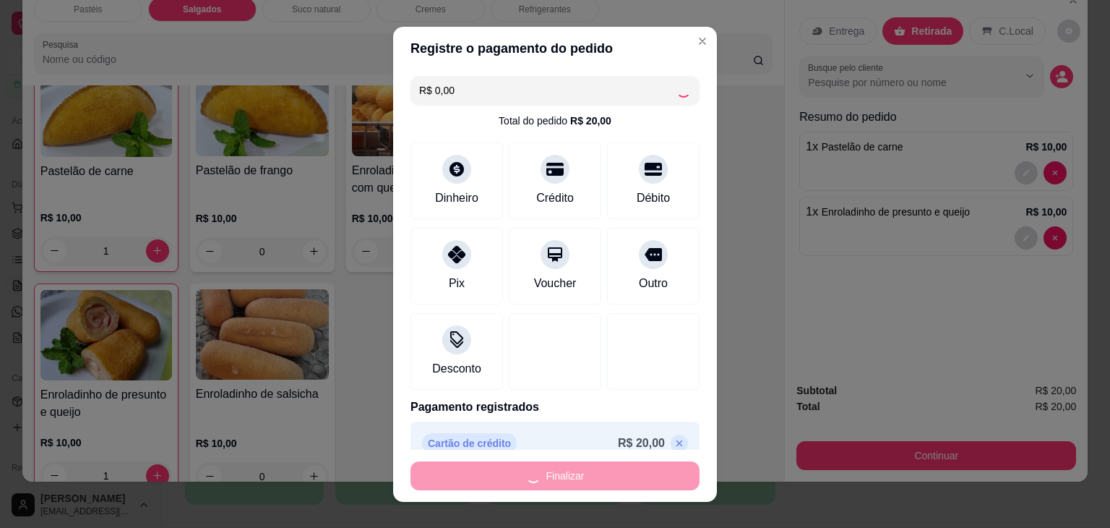
type input "0"
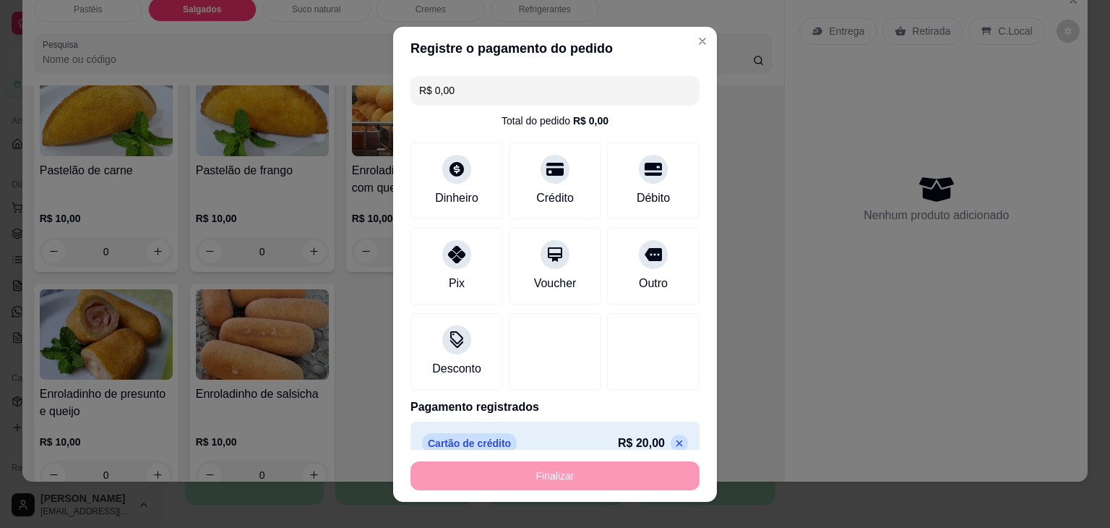
type input "-R$ 20,00"
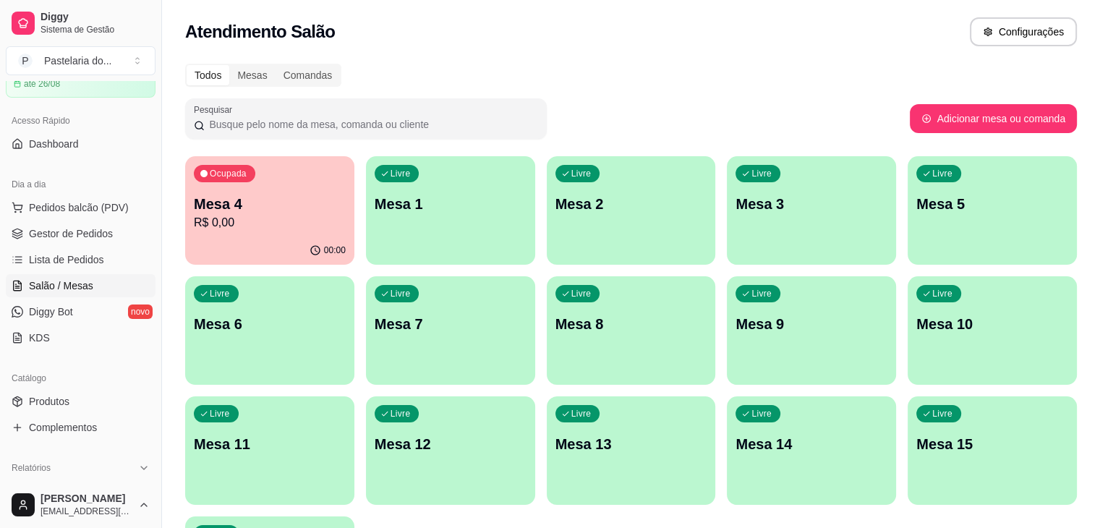
click at [260, 197] on p "Mesa 4" at bounding box center [270, 204] width 152 height 20
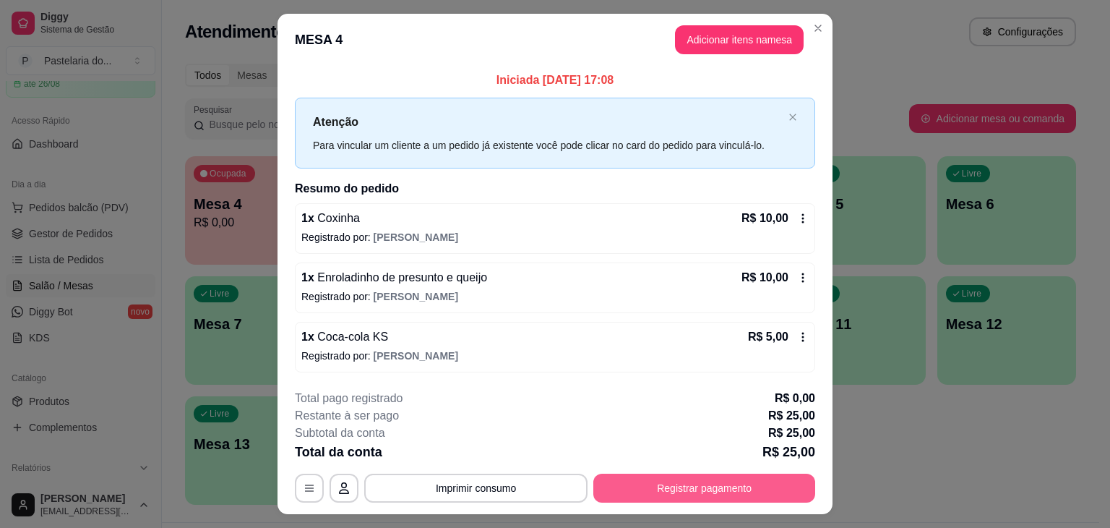
click at [716, 492] on button "Registrar pagamento" at bounding box center [705, 488] width 222 height 29
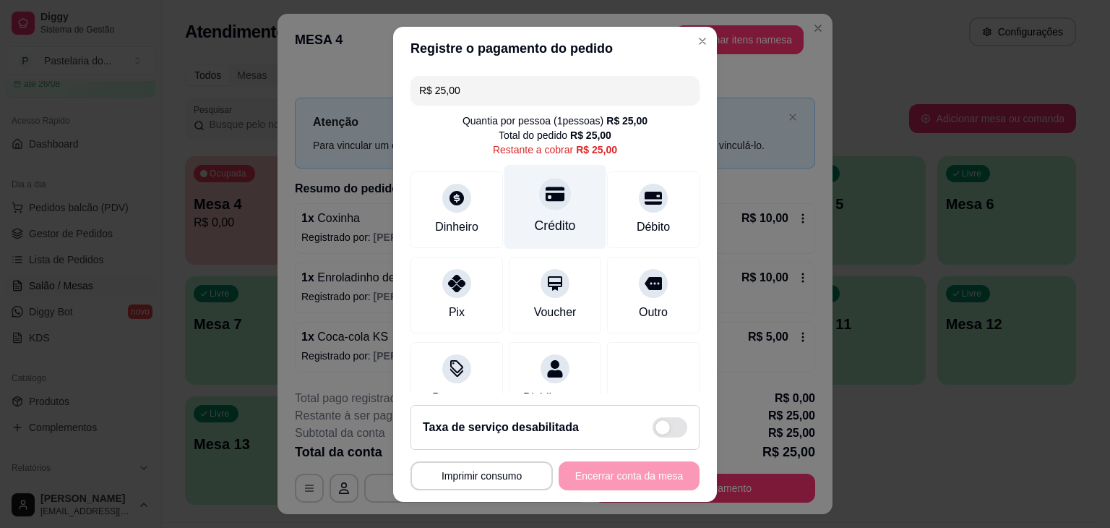
click at [520, 195] on div "Crédito" at bounding box center [556, 206] width 102 height 85
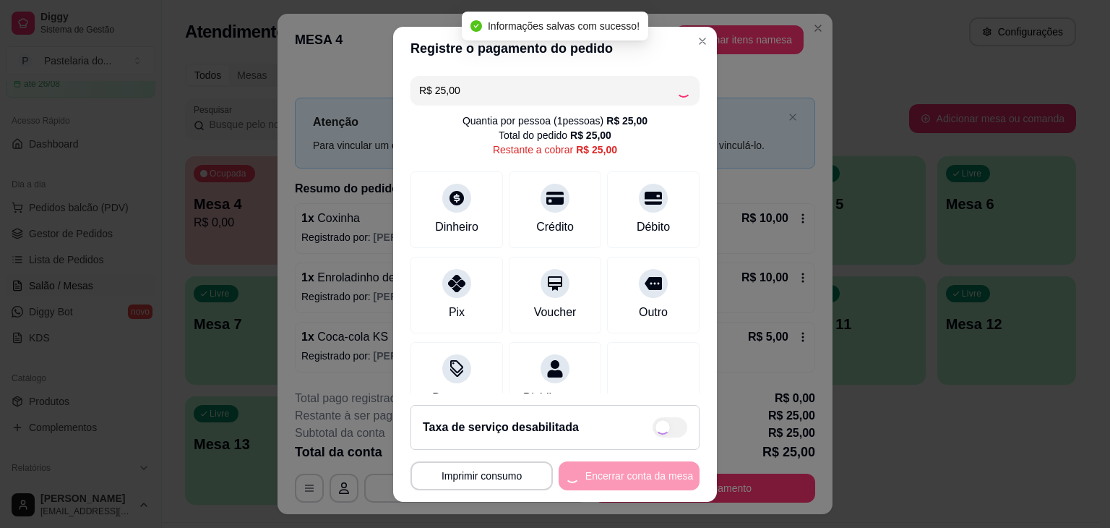
type input "R$ 0,00"
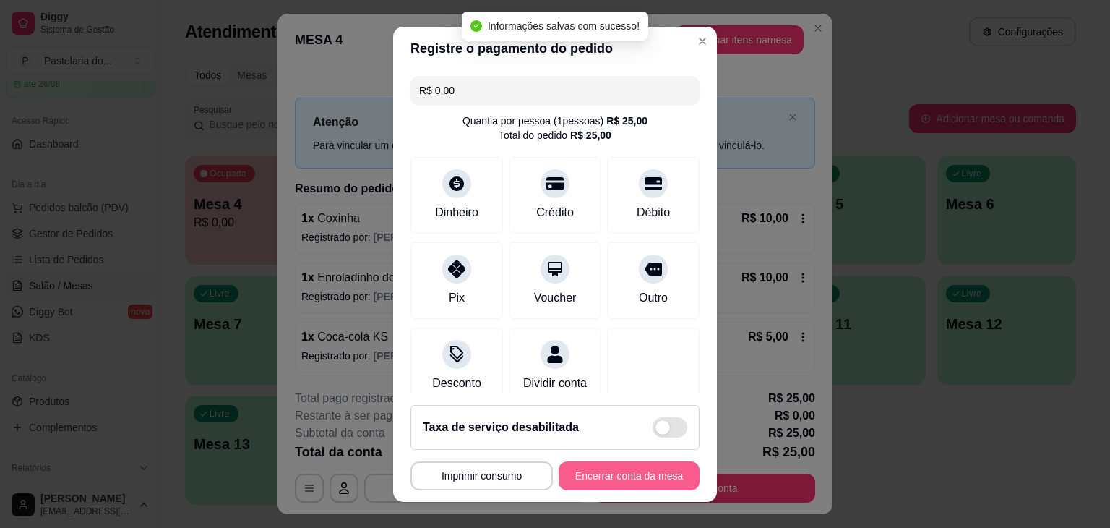
click at [619, 488] on button "Encerrar conta da mesa" at bounding box center [629, 475] width 141 height 29
